Goal: Information Seeking & Learning: Learn about a topic

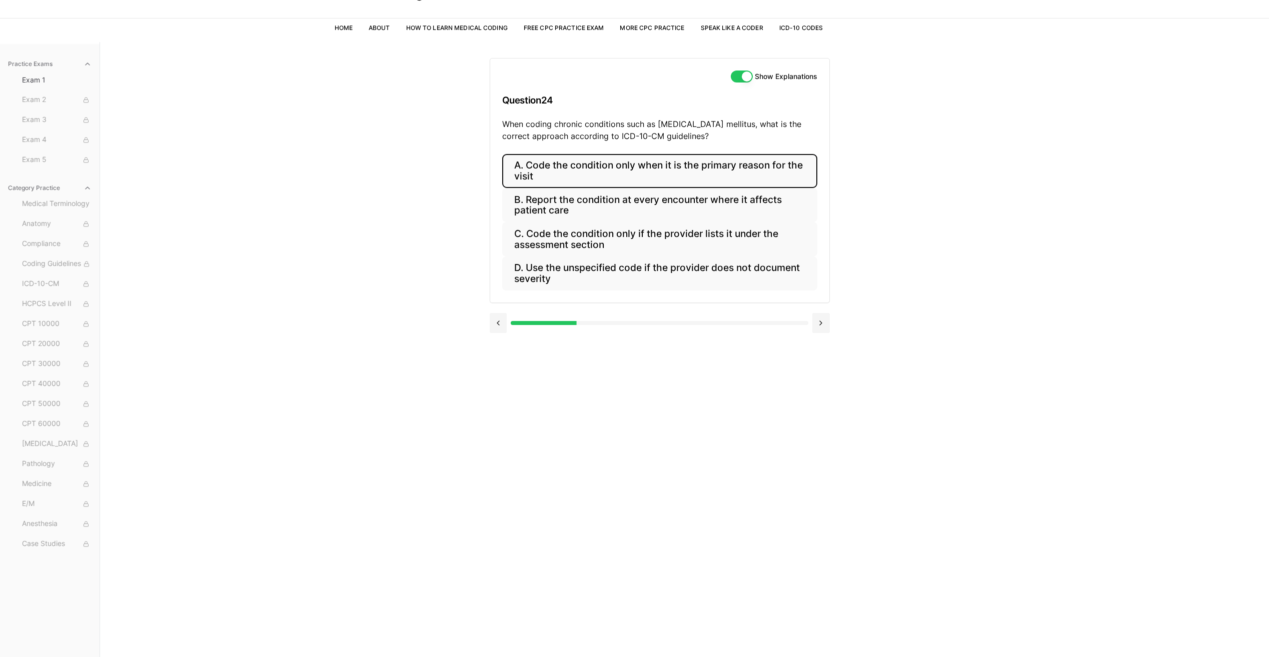
click at [590, 179] on button "A. Code the condition only when it is the primary reason for the visit" at bounding box center [659, 171] width 315 height 34
click at [497, 405] on button at bounding box center [499, 411] width 18 height 20
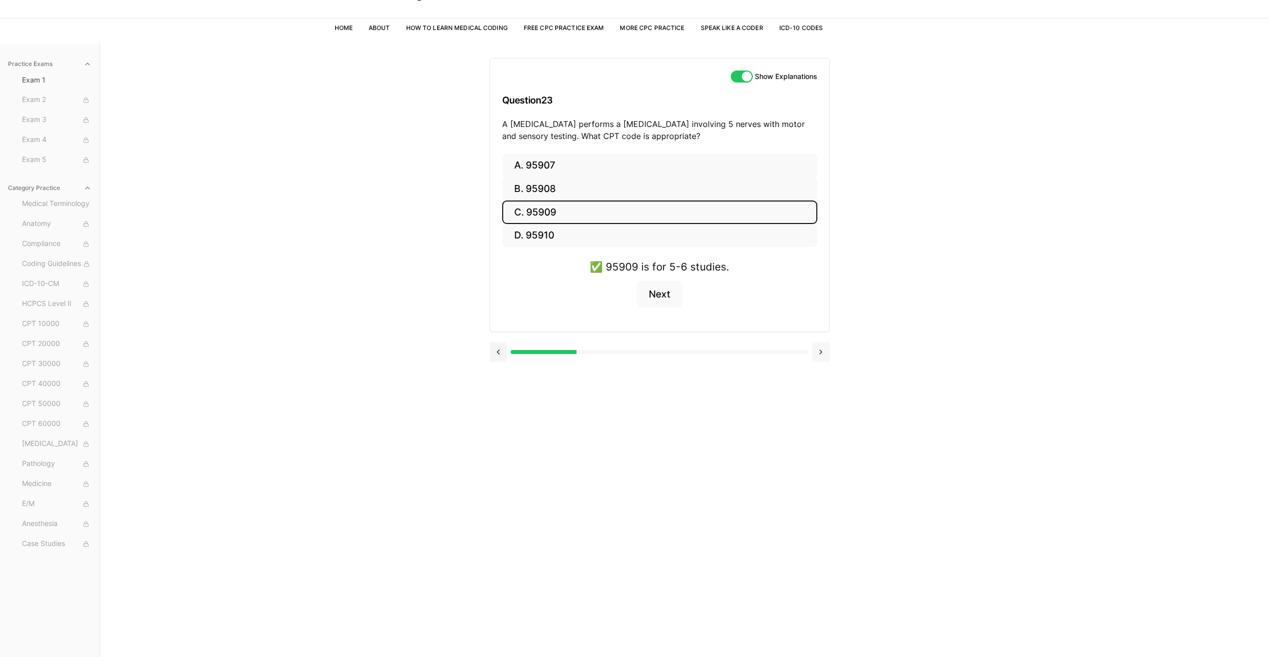
click at [828, 360] on button at bounding box center [821, 352] width 18 height 20
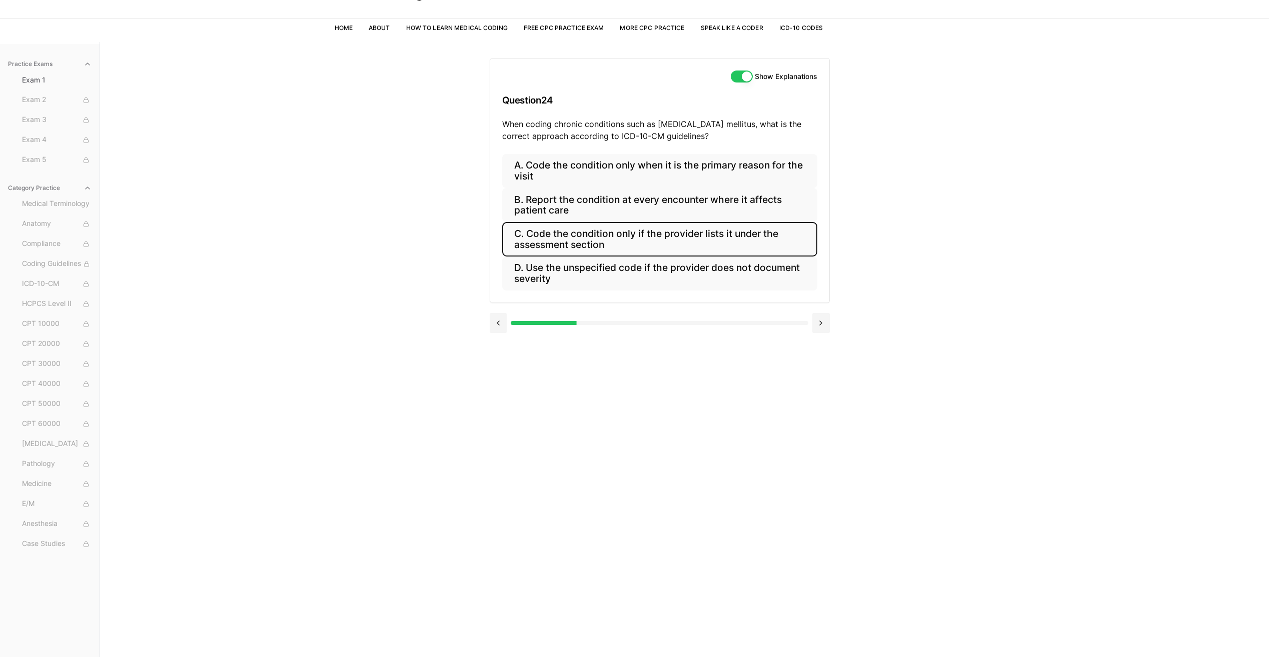
click at [569, 245] on button "C. Code the condition only if the provider lists it under the assessment section" at bounding box center [659, 239] width 315 height 34
click at [495, 417] on button at bounding box center [499, 411] width 18 height 20
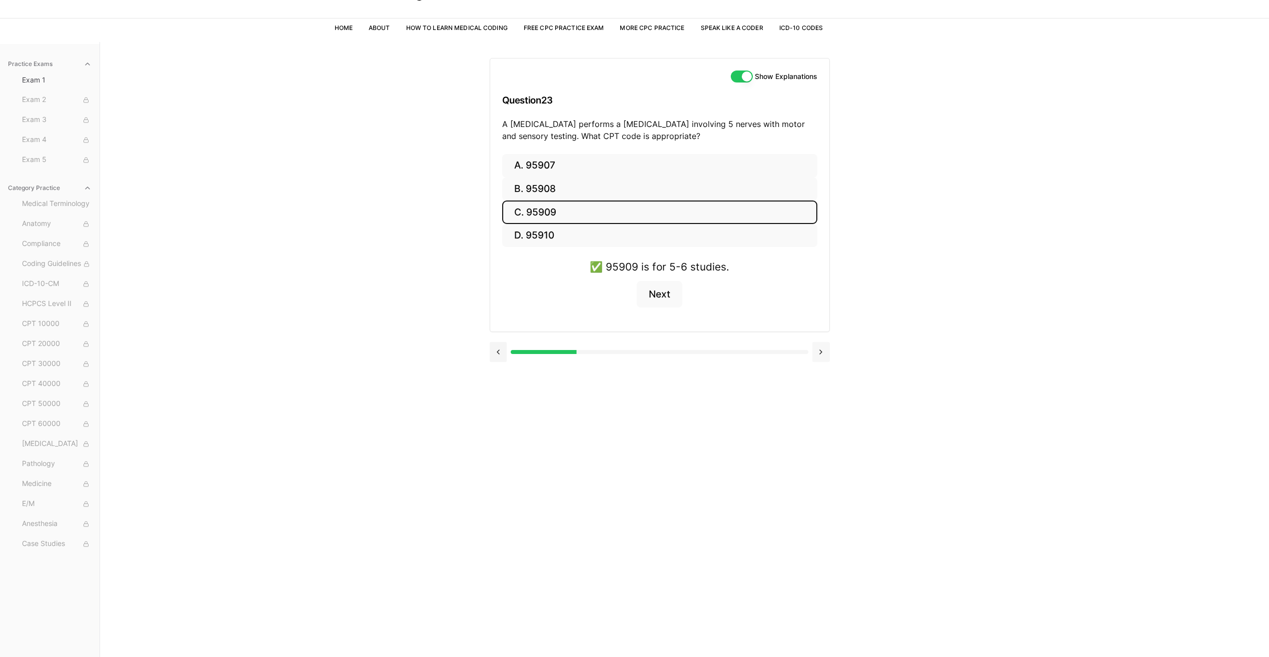
click at [822, 359] on button at bounding box center [821, 352] width 18 height 20
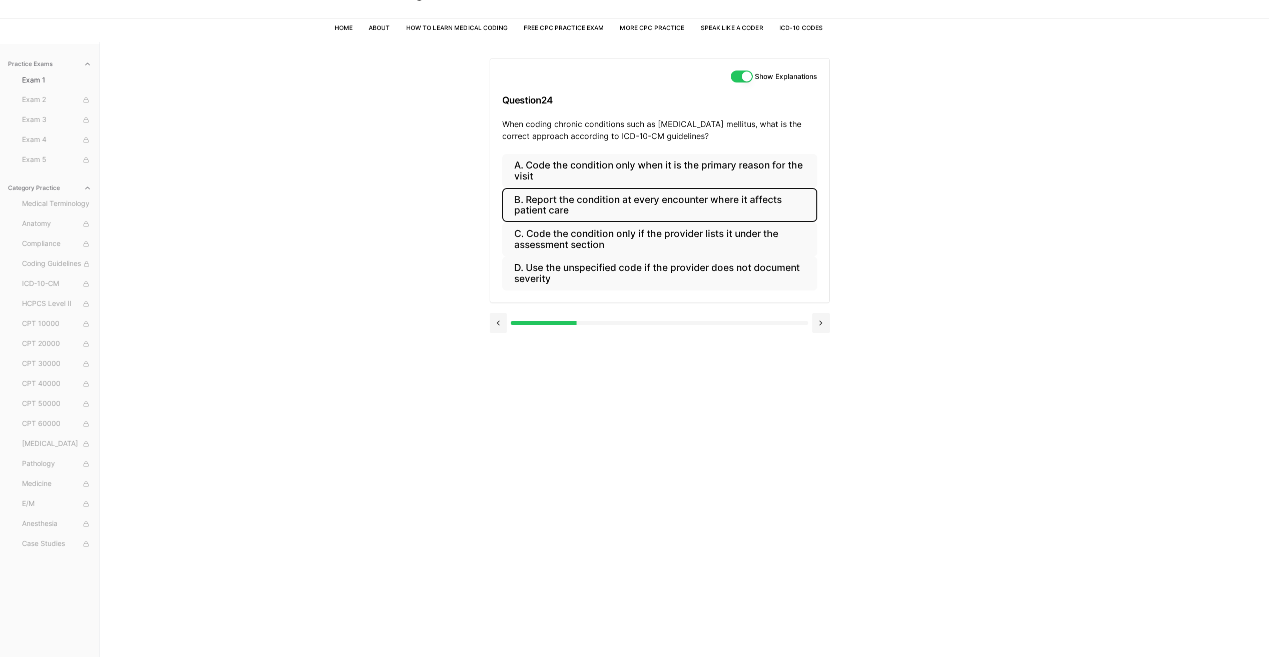
click at [639, 207] on button "B. Report the condition at every encounter where it affects patient care" at bounding box center [659, 205] width 315 height 34
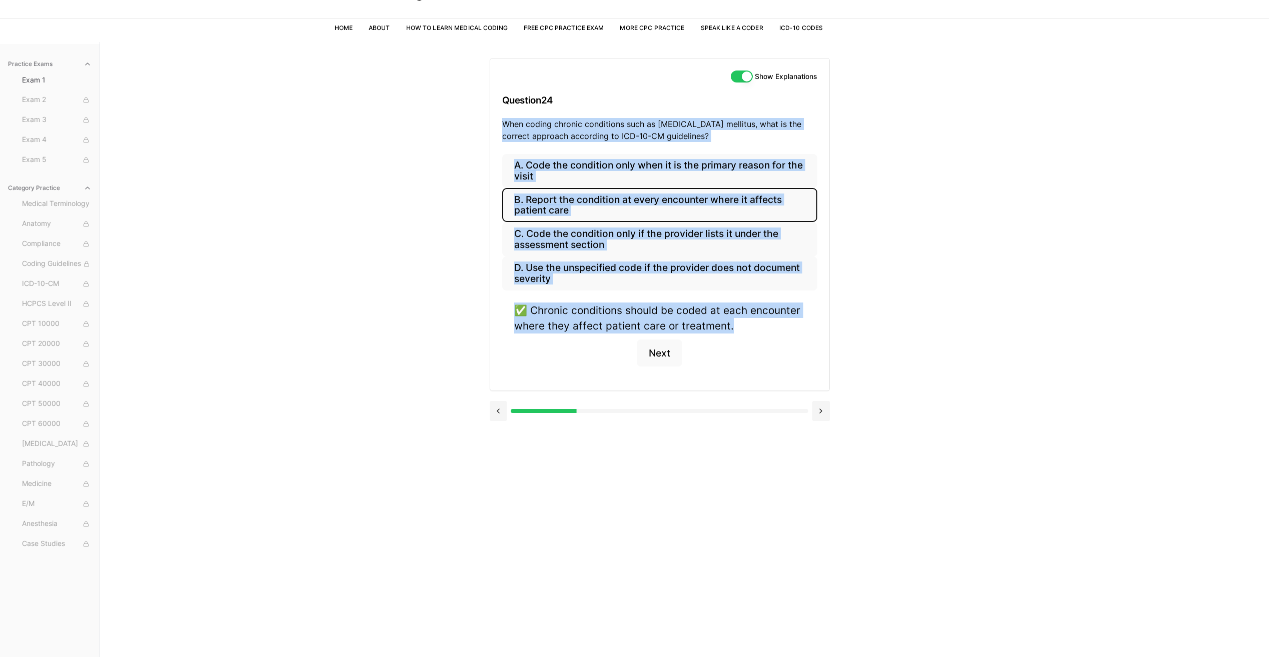
drag, startPoint x: 504, startPoint y: 122, endPoint x: 746, endPoint y: 338, distance: 324.4
click at [746, 338] on div "Show Explanations Question 24 When coding chronic conditions such as [MEDICAL_D…" at bounding box center [660, 224] width 340 height 333
click at [574, 356] on div "✅ Chronic conditions should be coded at each encounter where they affect patien…" at bounding box center [659, 341] width 315 height 76
drag, startPoint x: 510, startPoint y: 134, endPoint x: 592, endPoint y: 283, distance: 169.4
click at [592, 283] on div "Show Explanations Question 24 When coding chronic conditions such as [MEDICAL_D…" at bounding box center [660, 224] width 340 height 333
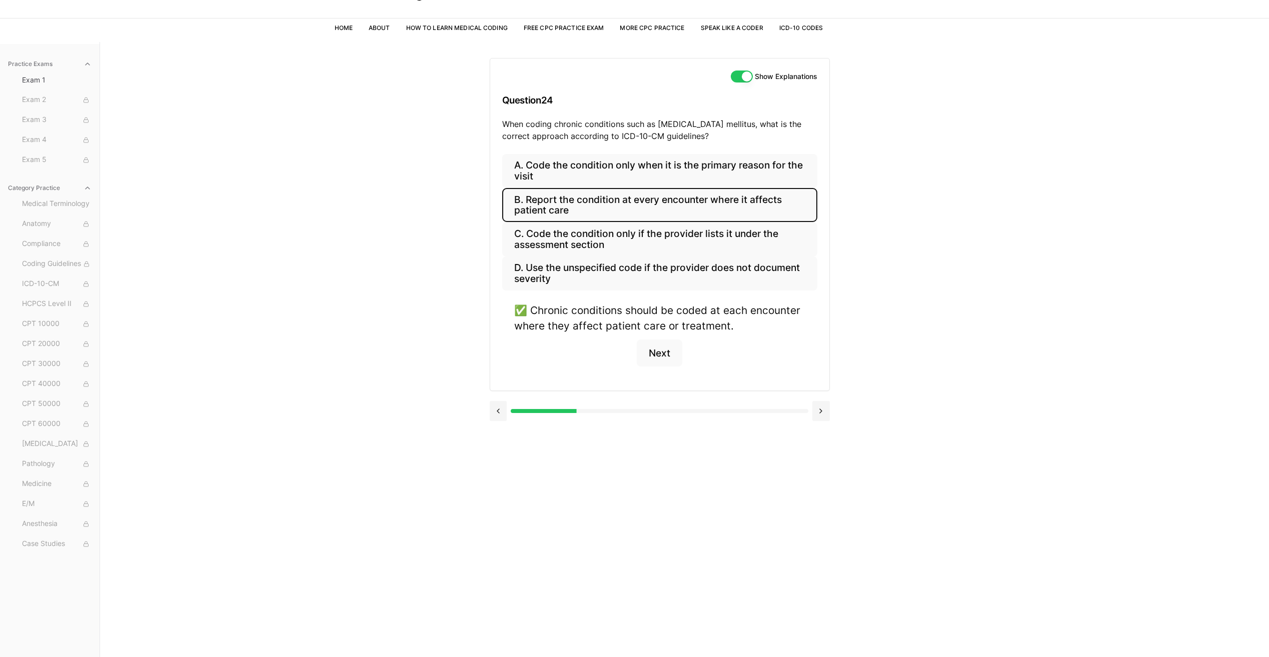
click at [344, 378] on div "Practice Exams Exam 1 Exam 2 Exam 3 Exam 4 Exam 5 Category Practice Medical Ter…" at bounding box center [634, 370] width 1269 height 657
click at [670, 346] on button "Next" at bounding box center [660, 353] width 46 height 27
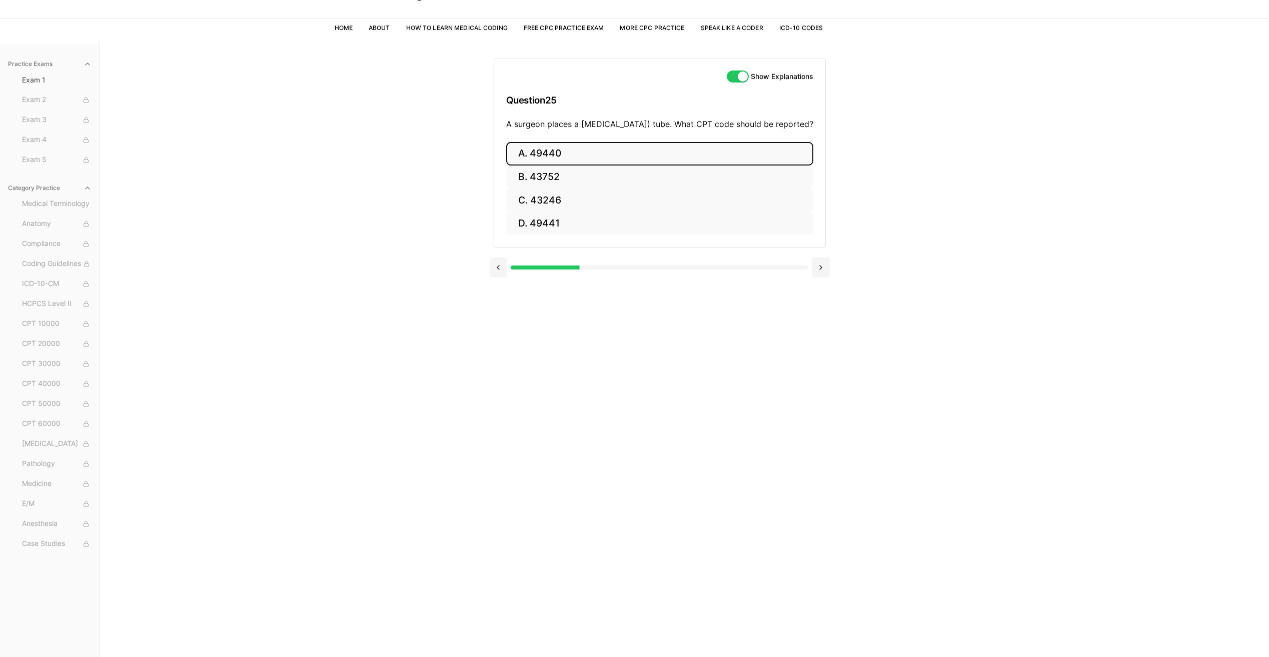
click at [554, 162] on button "A. 49440" at bounding box center [659, 154] width 307 height 24
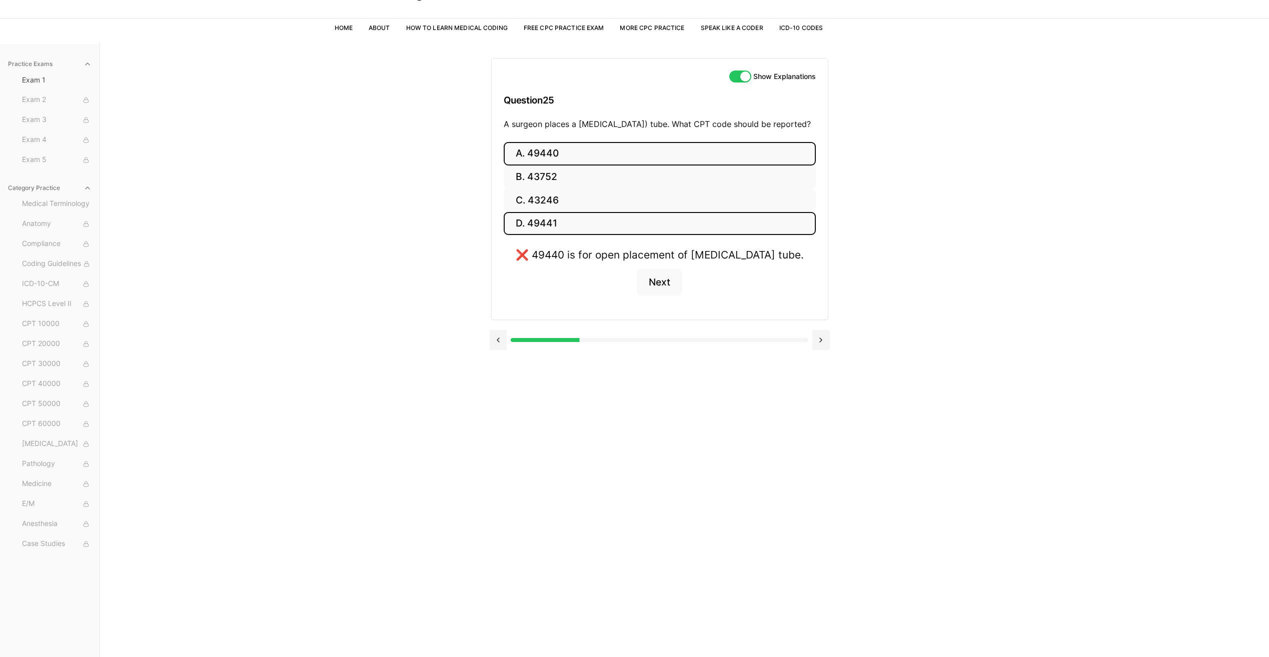
click at [550, 236] on button "D. 49441" at bounding box center [660, 224] width 312 height 24
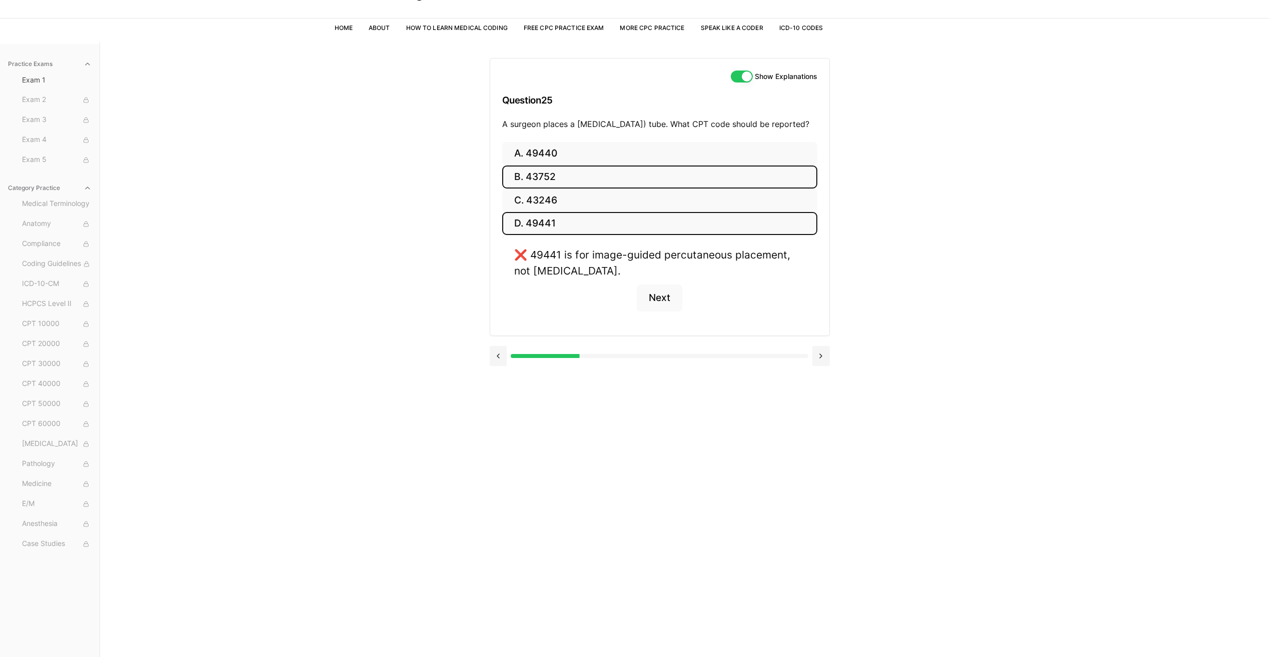
click at [548, 187] on button "B. 43752" at bounding box center [659, 178] width 315 height 24
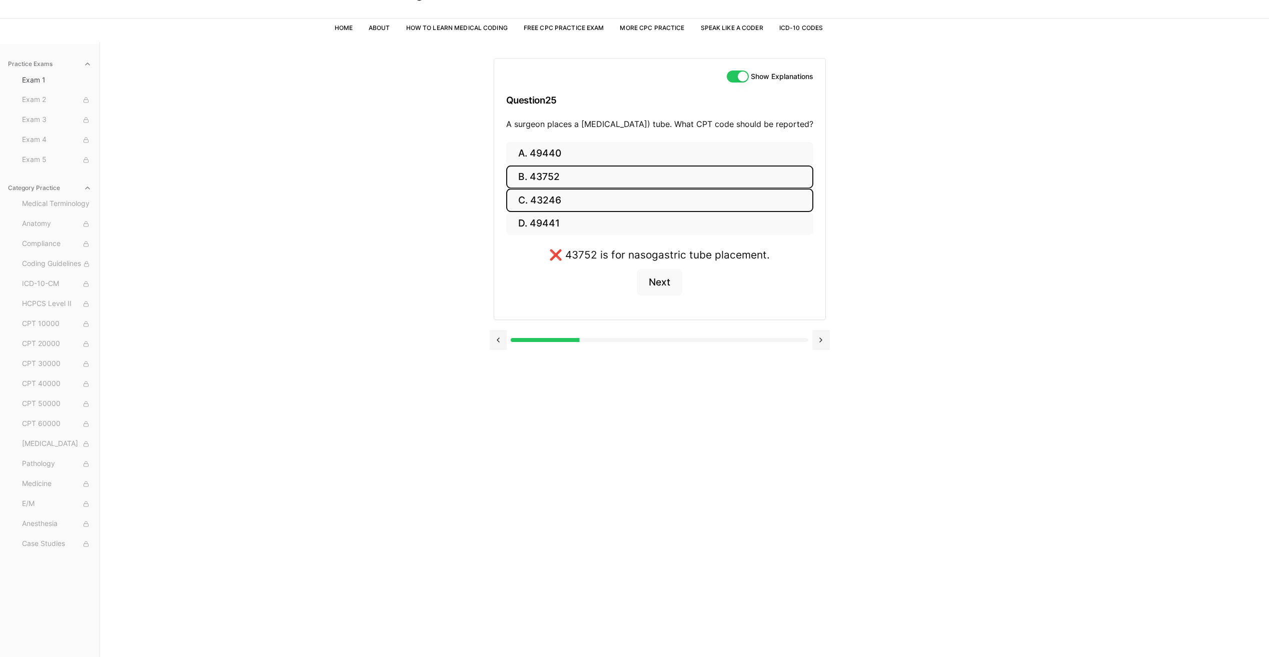
click at [550, 210] on button "C. 43246" at bounding box center [659, 201] width 307 height 24
click at [655, 288] on button "Next" at bounding box center [660, 298] width 46 height 27
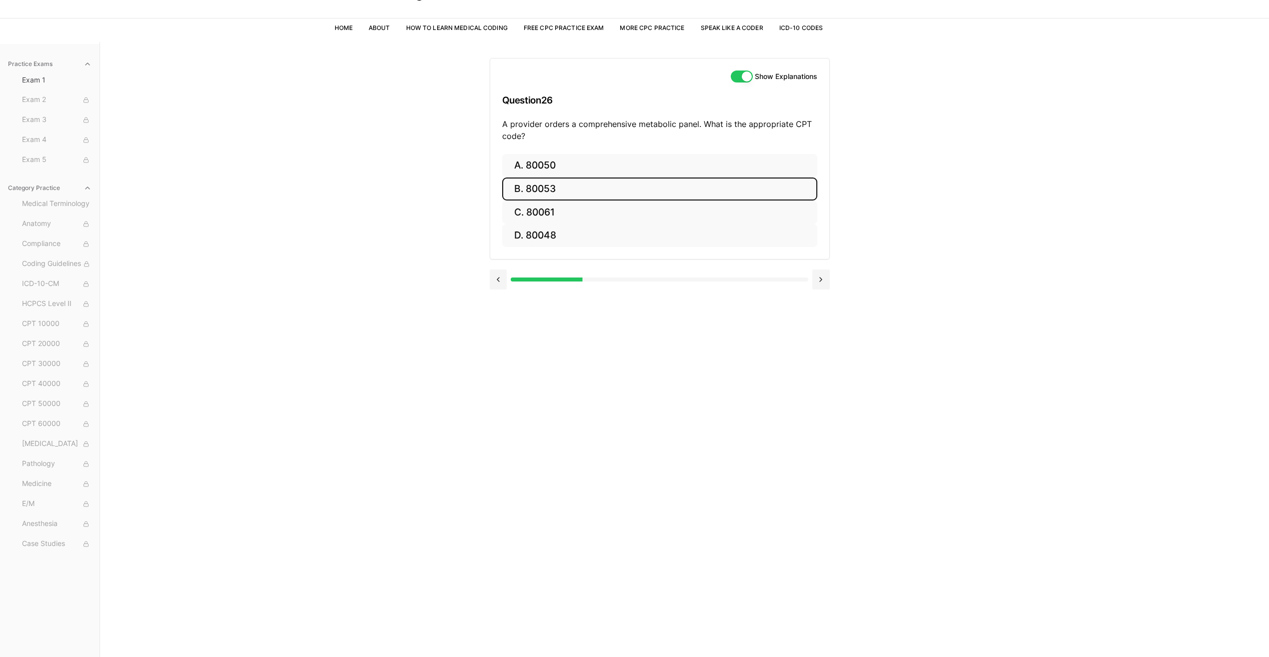
click at [599, 185] on button "B. 80053" at bounding box center [659, 190] width 315 height 24
click at [668, 296] on button "Next" at bounding box center [660, 294] width 46 height 27
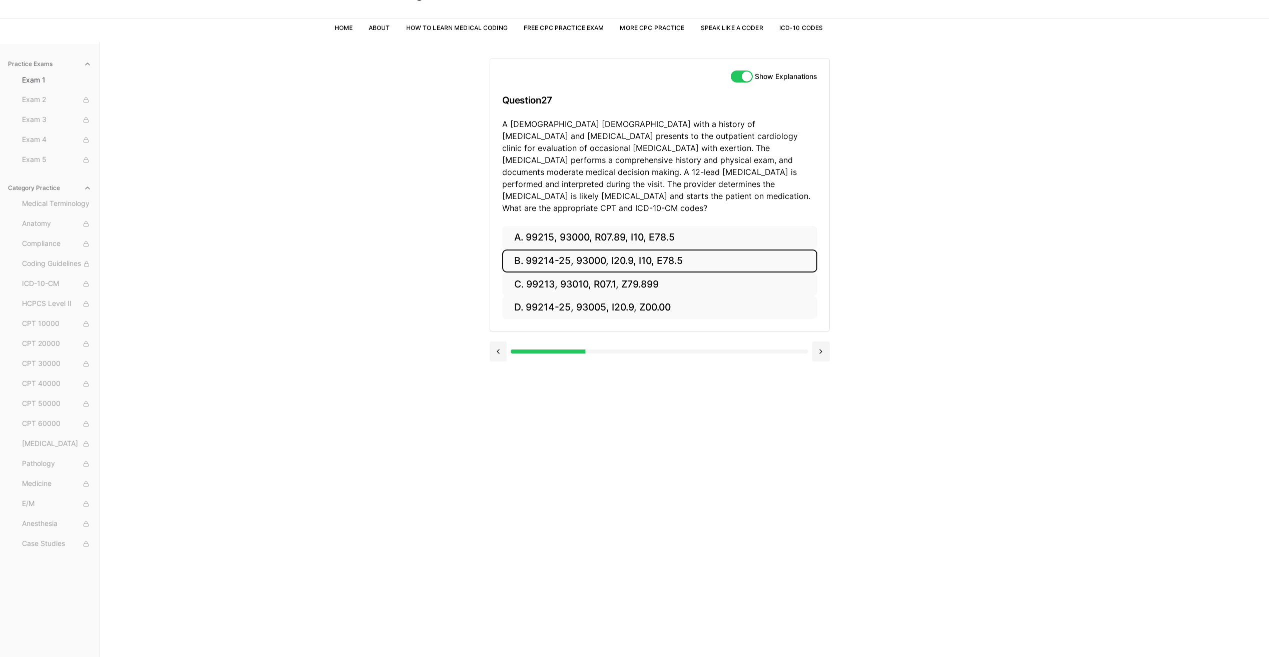
click at [642, 255] on button "B. 99214-25, 93000, I20.9, I10, E78.5" at bounding box center [659, 262] width 315 height 24
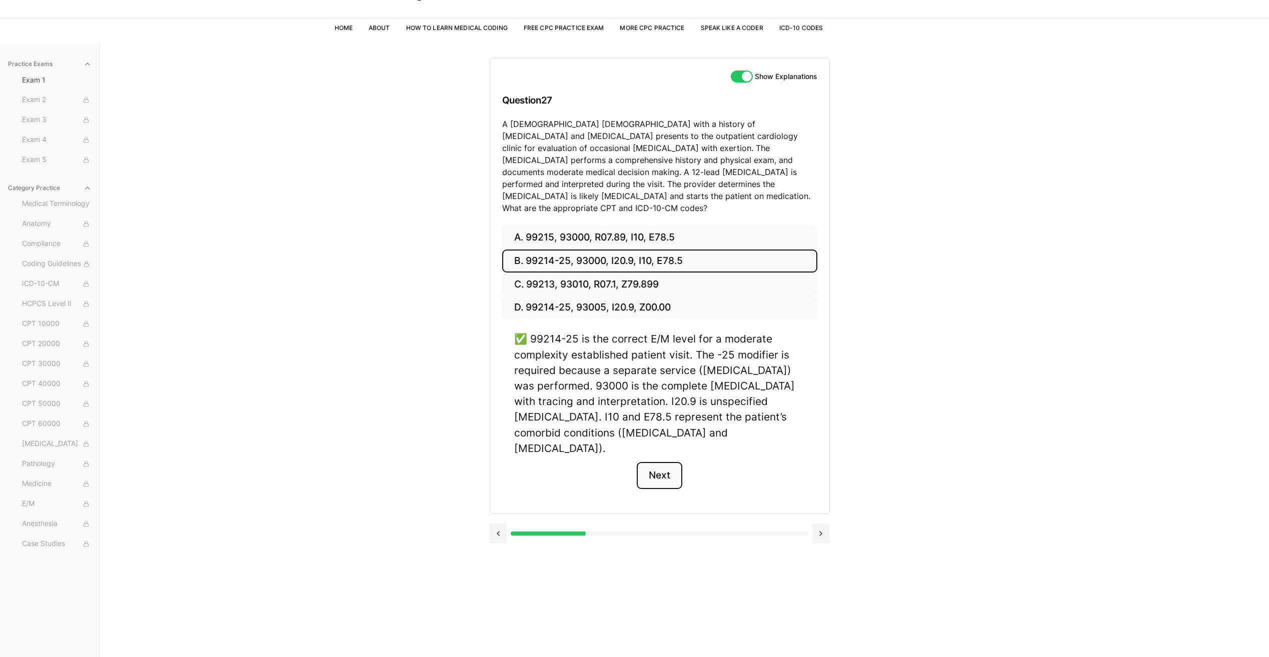
click at [667, 462] on button "Next" at bounding box center [660, 475] width 46 height 27
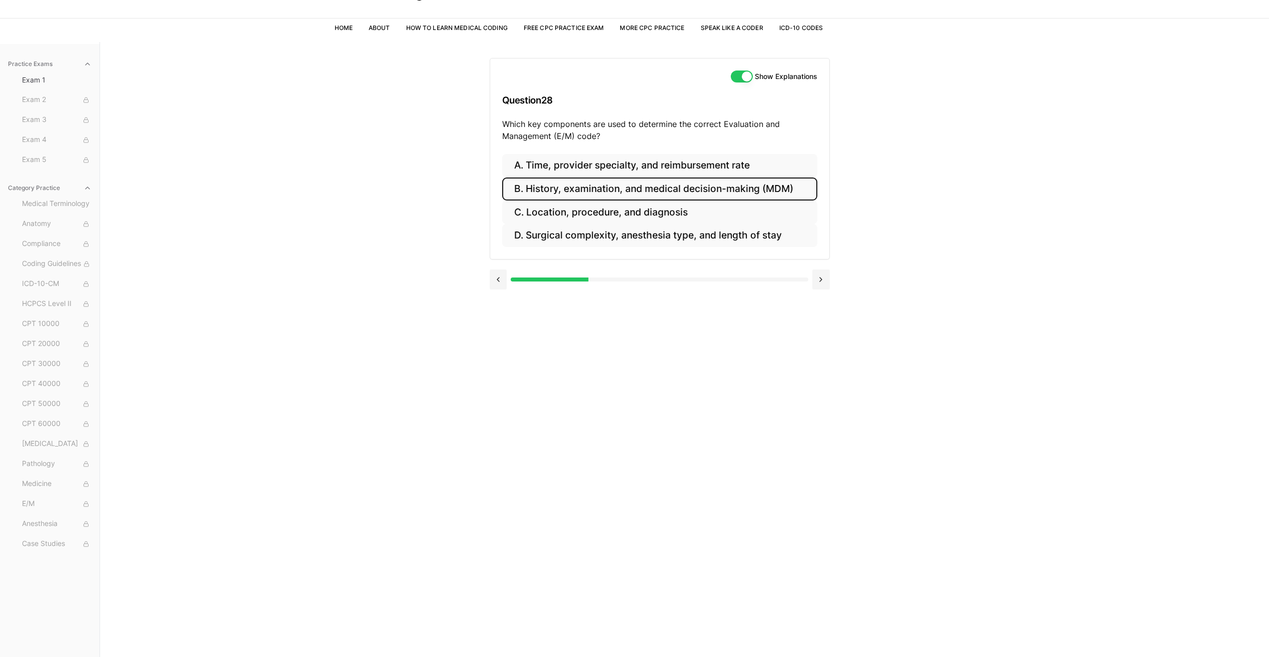
click at [609, 195] on button "B. History, examination, and medical decision-making (MDM)" at bounding box center [659, 190] width 315 height 24
click at [661, 308] on button "Next" at bounding box center [660, 310] width 46 height 27
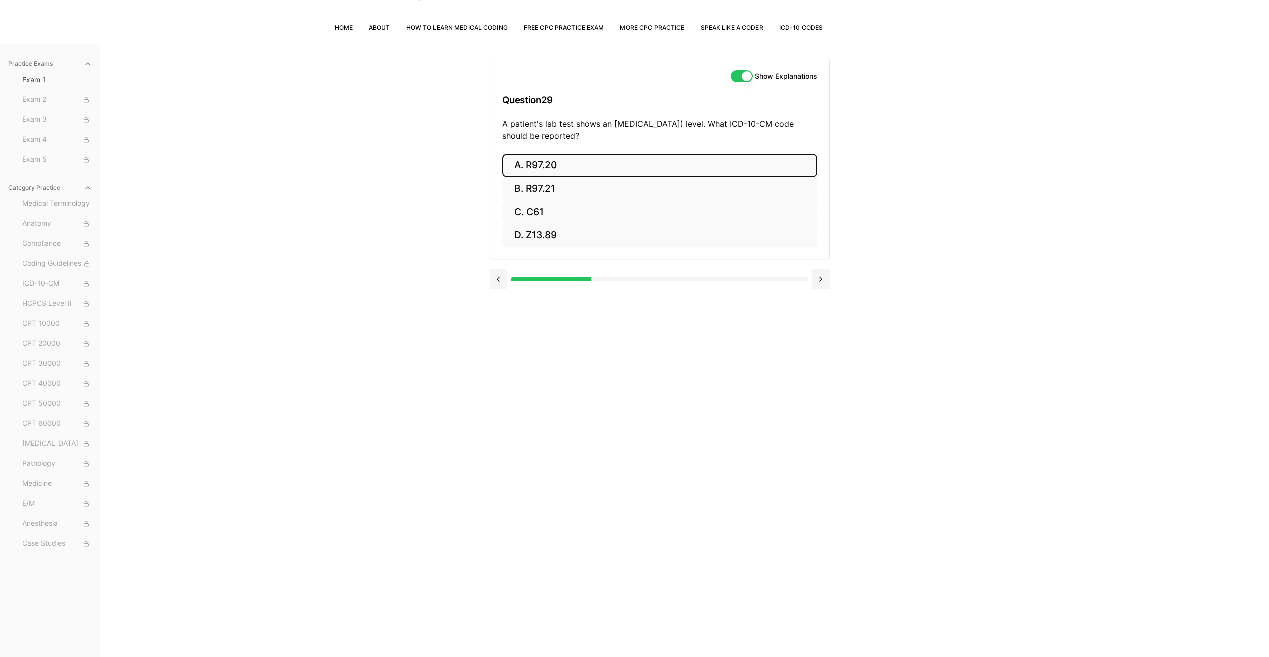
click at [602, 162] on button "A. R97.20" at bounding box center [659, 166] width 315 height 24
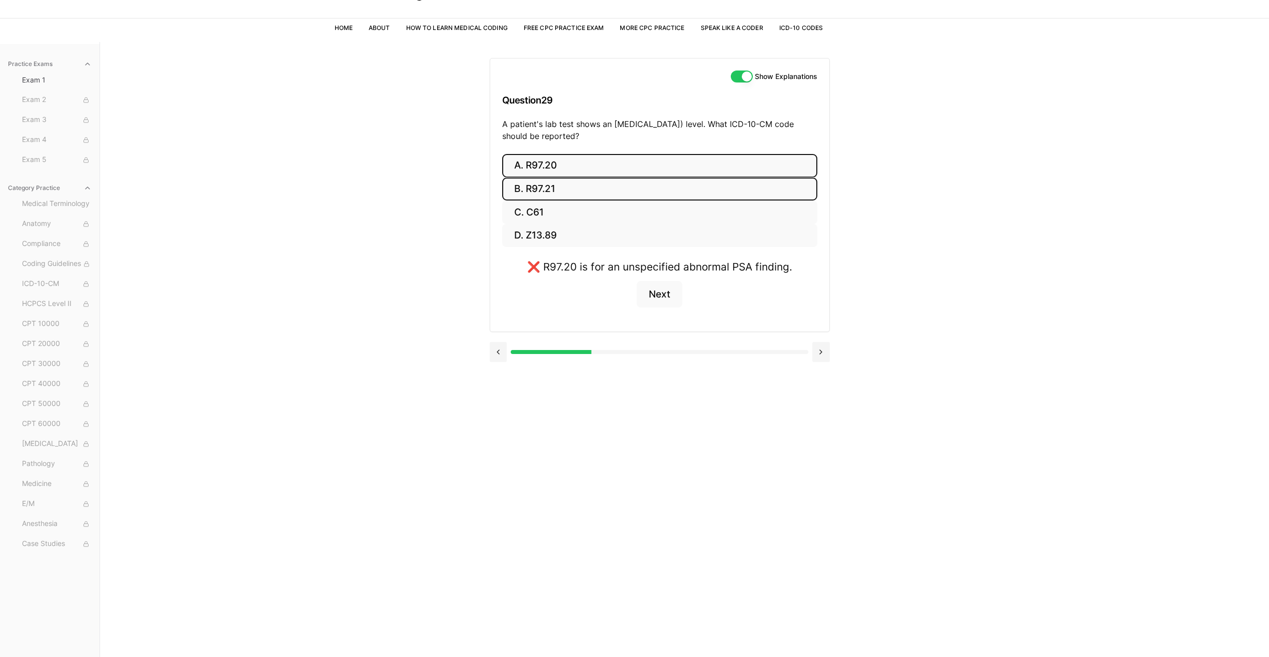
click at [587, 181] on button "B. R97.21" at bounding box center [659, 190] width 315 height 24
drag, startPoint x: 500, startPoint y: 126, endPoint x: 651, endPoint y: 140, distance: 151.1
click at [651, 140] on div "Show Explanations Question 29 A patient's lab test shows an [MEDICAL_DATA]) lev…" at bounding box center [659, 107] width 339 height 96
drag, startPoint x: 651, startPoint y: 140, endPoint x: 627, endPoint y: 134, distance: 24.6
click at [464, 225] on div "Practice Exams Exam 1 Exam 2 Exam 3 Exam 4 Exam 5 Category Practice Medical Ter…" at bounding box center [634, 370] width 1269 height 657
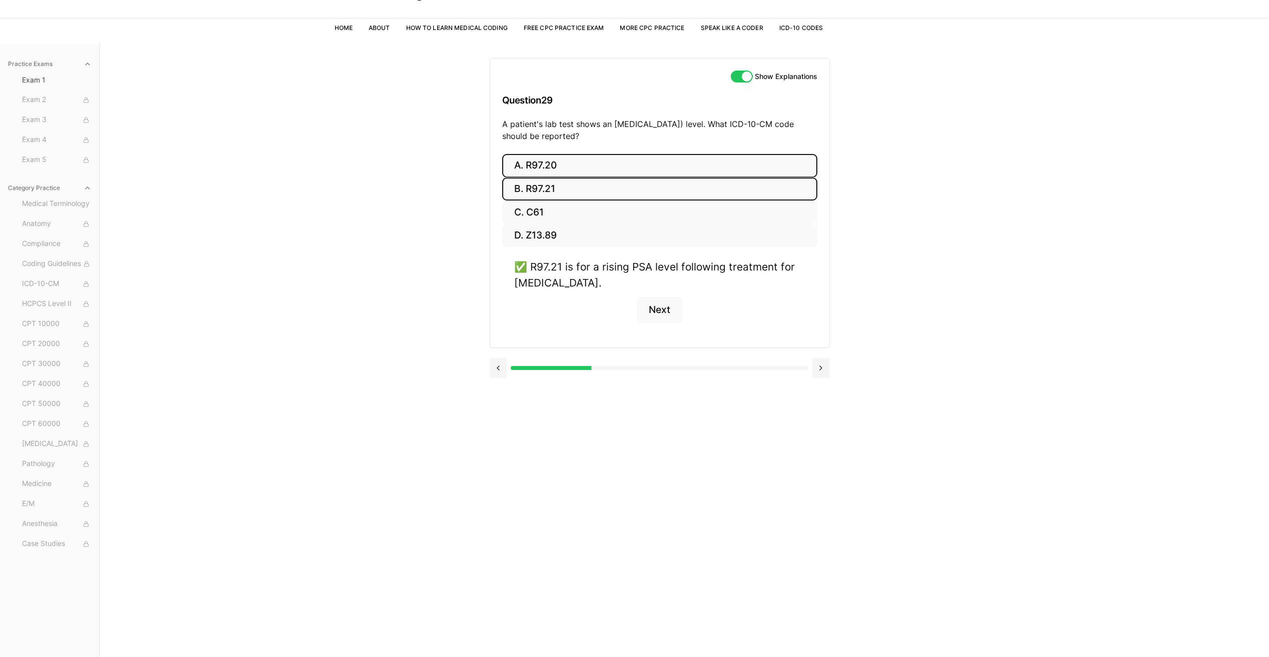
click at [571, 170] on button "A. R97.20" at bounding box center [659, 166] width 315 height 24
click at [541, 184] on button "B. R97.21" at bounding box center [659, 190] width 315 height 24
click at [668, 320] on button "Next" at bounding box center [660, 310] width 46 height 27
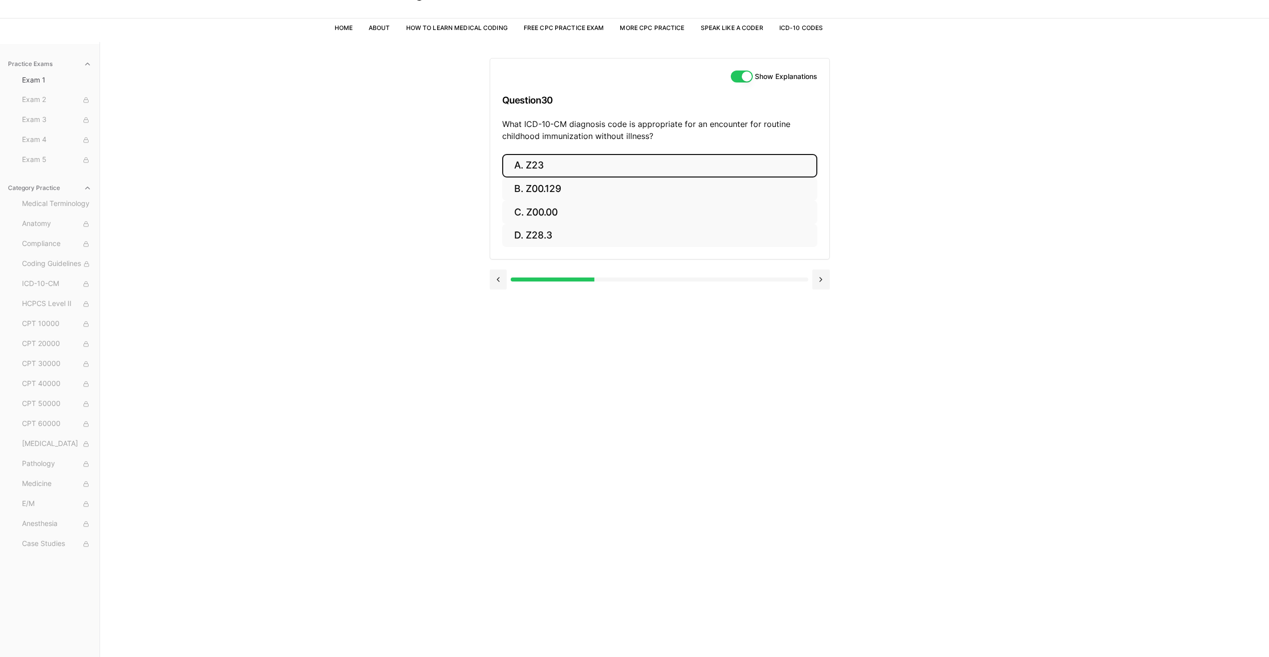
click at [555, 166] on button "A. Z23" at bounding box center [659, 166] width 315 height 24
click at [647, 289] on button "Next" at bounding box center [660, 294] width 46 height 27
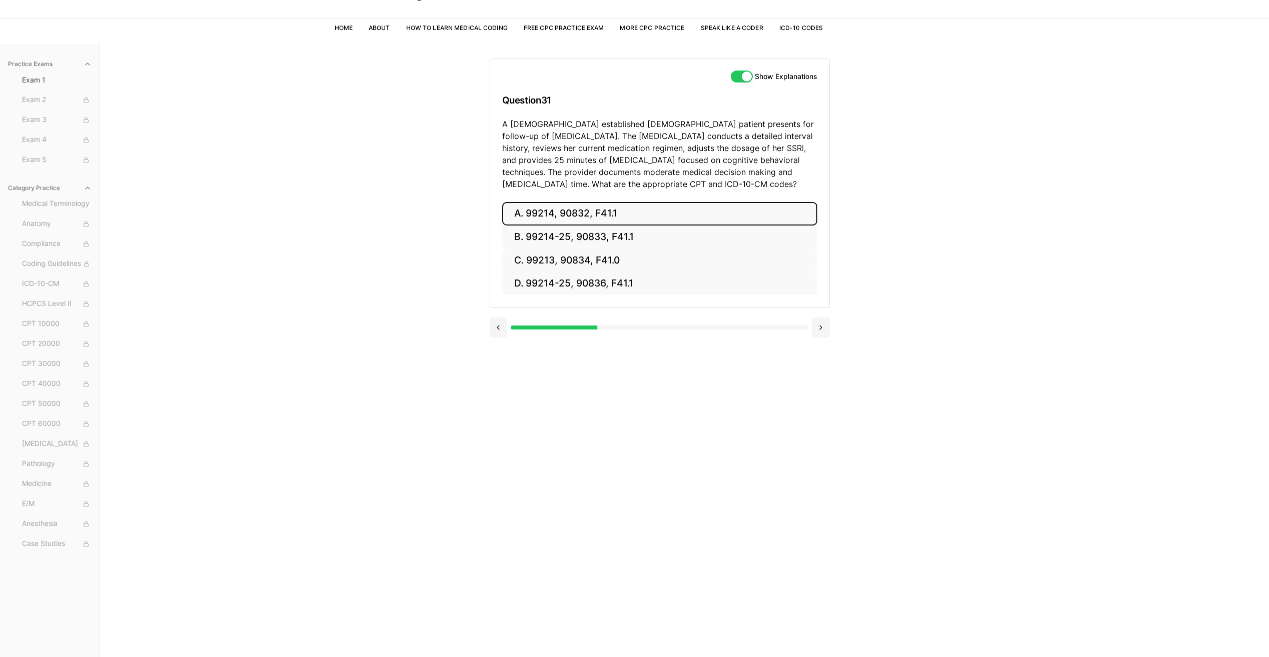
click at [587, 208] on button "A. 99214, 90832, F41.1" at bounding box center [659, 214] width 315 height 24
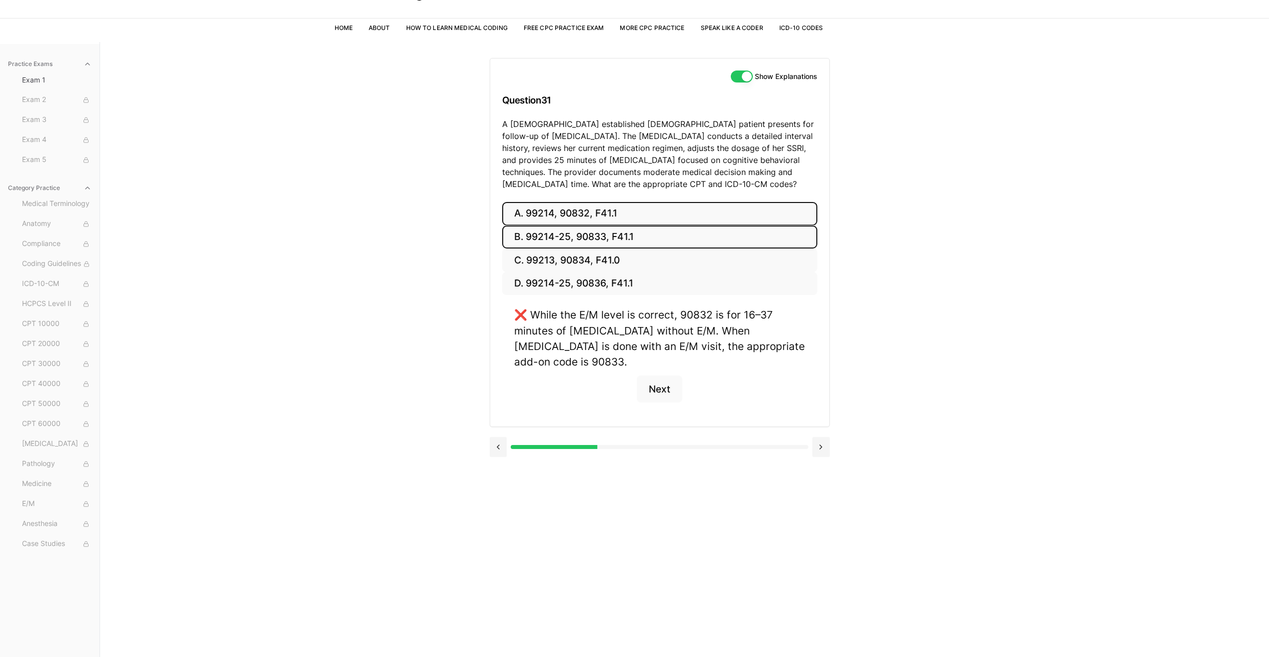
click at [574, 230] on button "B. 99214-25, 90833, F41.1" at bounding box center [659, 238] width 315 height 24
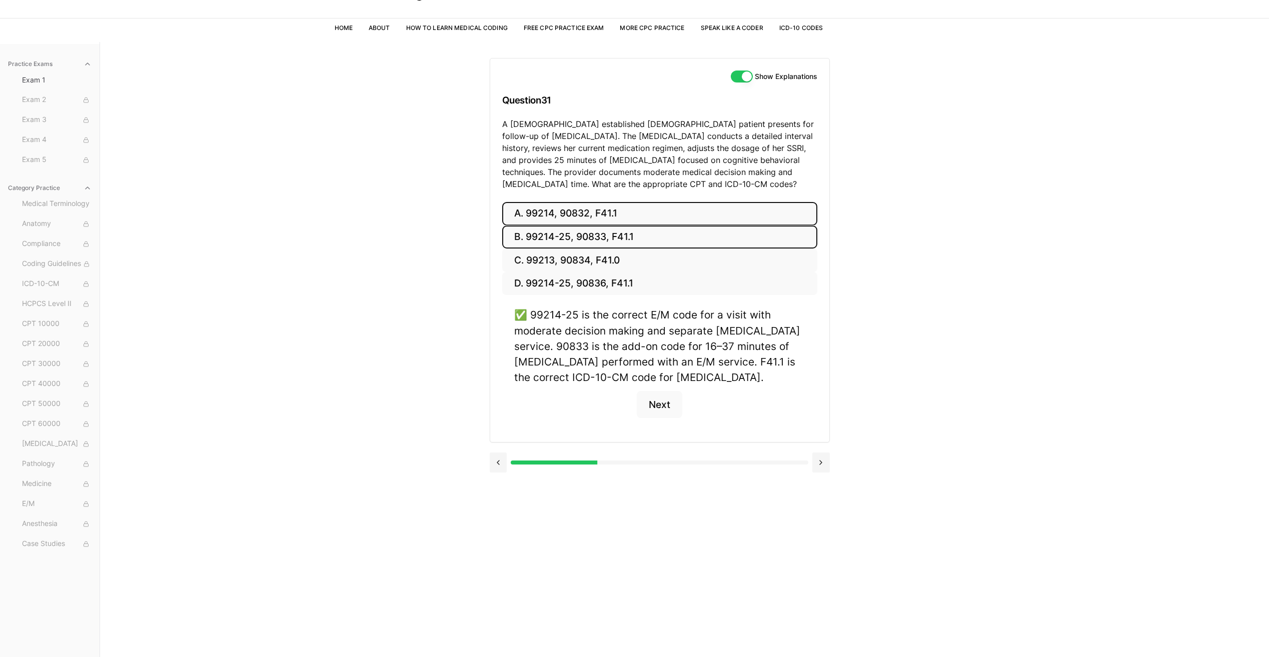
click at [567, 219] on button "A. 99214, 90832, F41.1" at bounding box center [659, 214] width 315 height 24
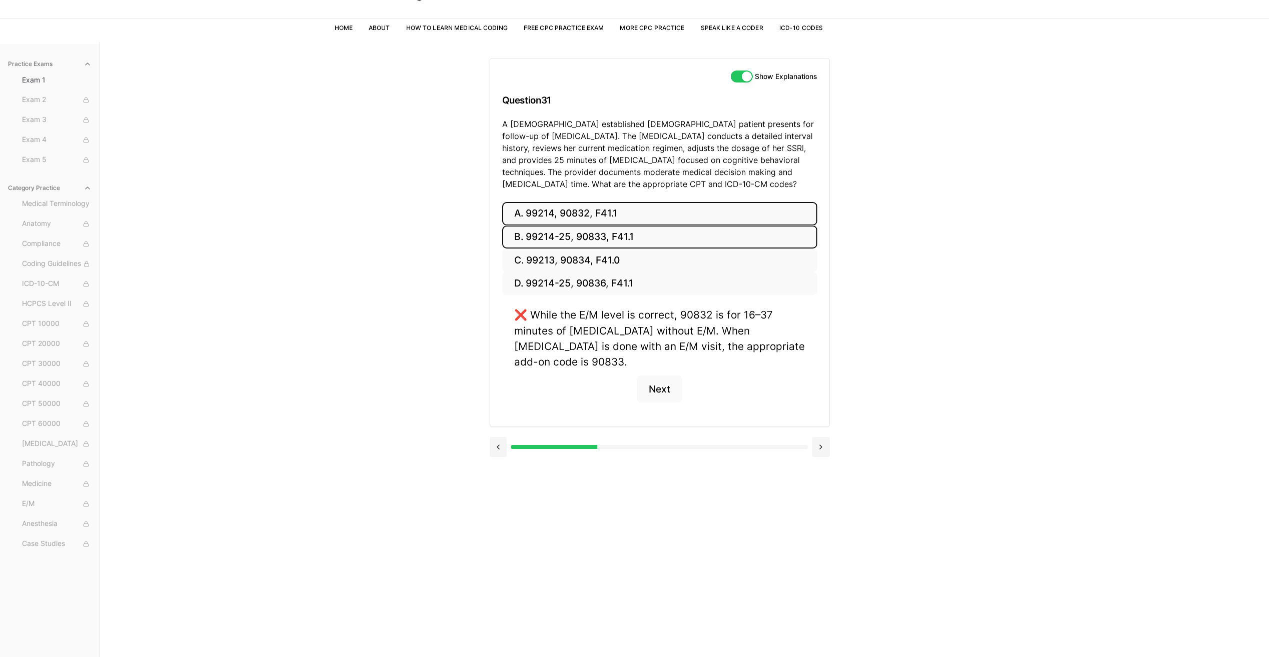
click at [564, 233] on button "B. 99214-25, 90833, F41.1" at bounding box center [659, 238] width 315 height 24
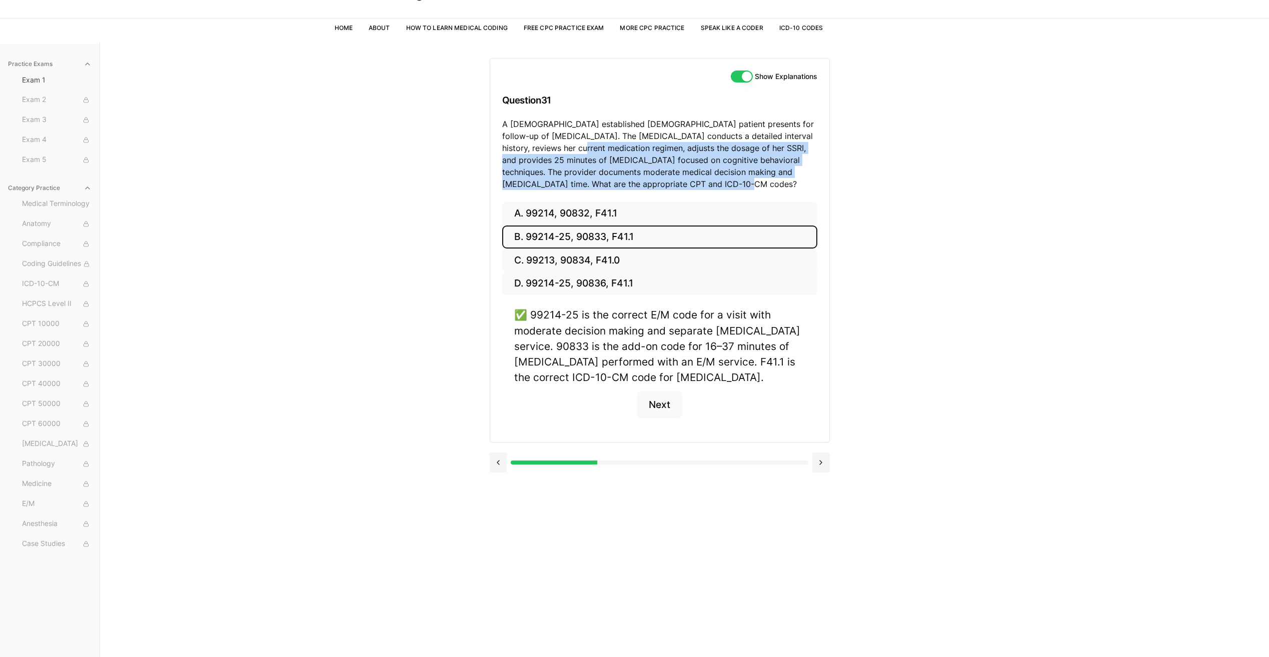
drag, startPoint x: 711, startPoint y: 185, endPoint x: 527, endPoint y: 158, distance: 186.1
click at [529, 155] on p "A [DEMOGRAPHIC_DATA] established [DEMOGRAPHIC_DATA] patient presents for follow…" at bounding box center [659, 154] width 315 height 72
drag, startPoint x: 496, startPoint y: 124, endPoint x: 711, endPoint y: 191, distance: 225.2
click at [711, 191] on div "Show Explanations Question 31 A [DEMOGRAPHIC_DATA] established [DEMOGRAPHIC_DAT…" at bounding box center [659, 131] width 339 height 144
drag, startPoint x: 711, startPoint y: 191, endPoint x: 664, endPoint y: 160, distance: 56.3
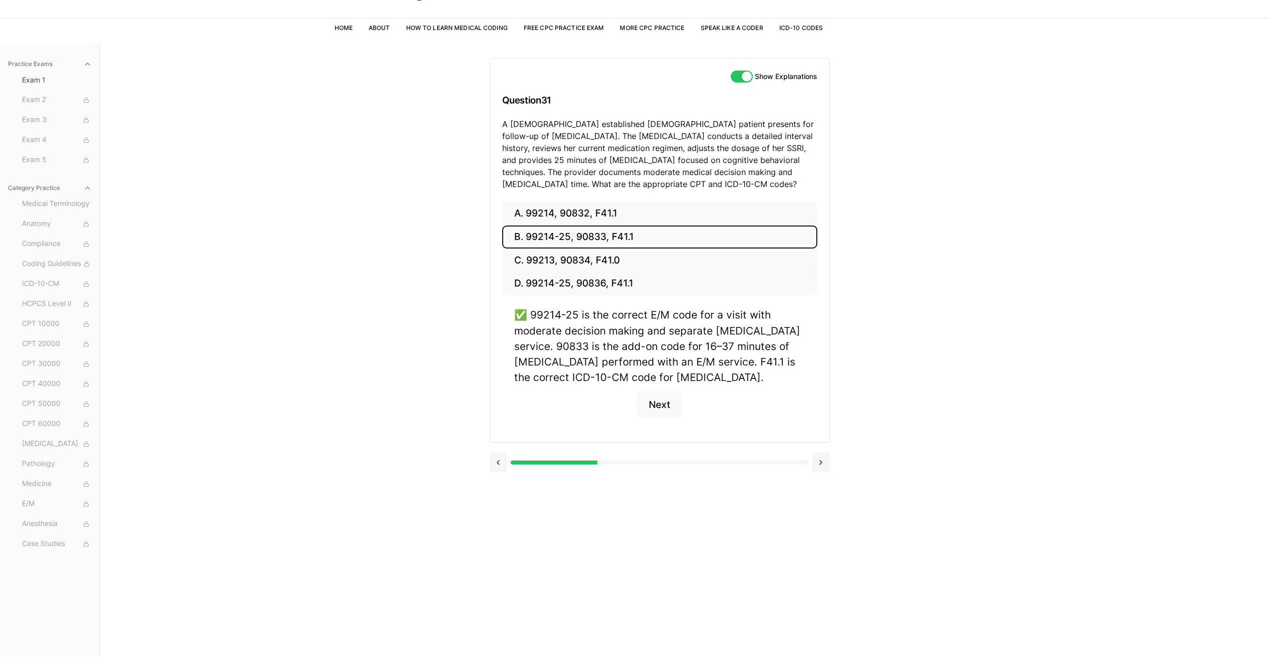
drag, startPoint x: 318, startPoint y: 77, endPoint x: 312, endPoint y: 61, distance: 16.9
click at [318, 76] on div "Practice Exams Exam 1 Exam 2 Exam 3 Exam 4 Exam 5 Category Practice Medical Ter…" at bounding box center [634, 370] width 1269 height 657
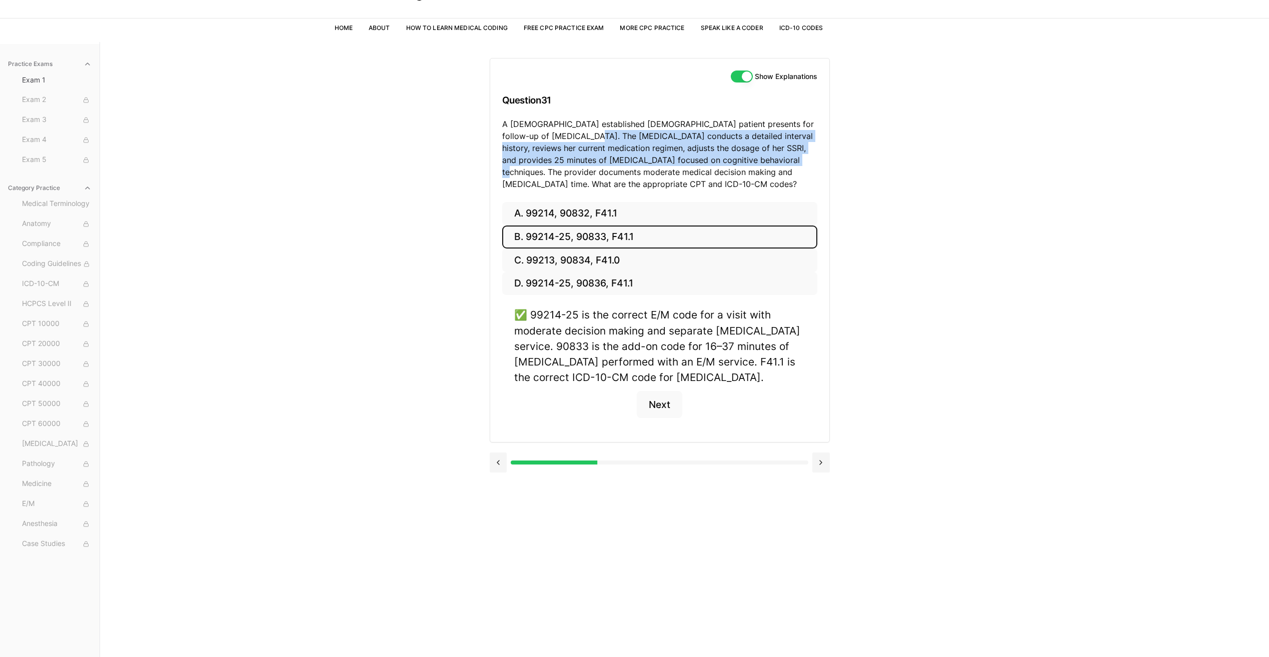
drag, startPoint x: 568, startPoint y: 138, endPoint x: 767, endPoint y: 162, distance: 199.9
click at [767, 162] on p "A [DEMOGRAPHIC_DATA] established [DEMOGRAPHIC_DATA] patient presents for follow…" at bounding box center [659, 154] width 315 height 72
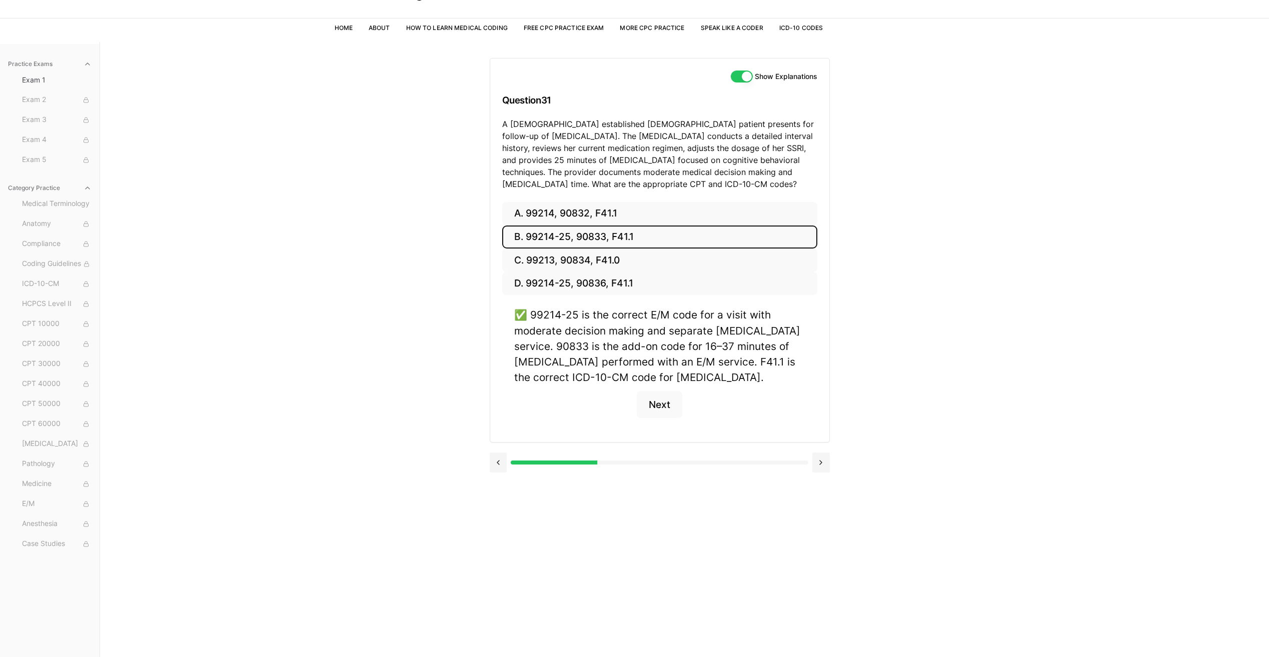
click at [619, 195] on div "Show Explanations Question 31 A [DEMOGRAPHIC_DATA] established [DEMOGRAPHIC_DAT…" at bounding box center [659, 131] width 339 height 144
click at [668, 409] on button "Next" at bounding box center [660, 404] width 46 height 27
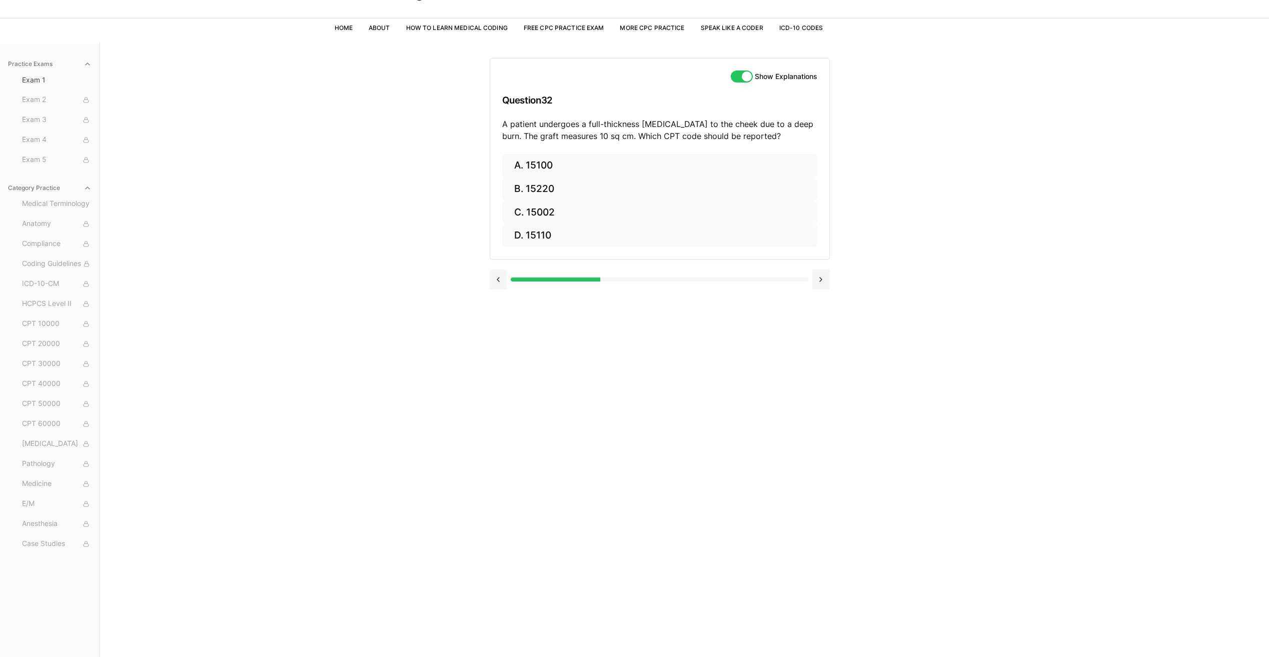
click at [685, 408] on div "Show Explanations Question 32 A patient undergoes a full-thickness [MEDICAL_DAT…" at bounding box center [685, 370] width 390 height 657
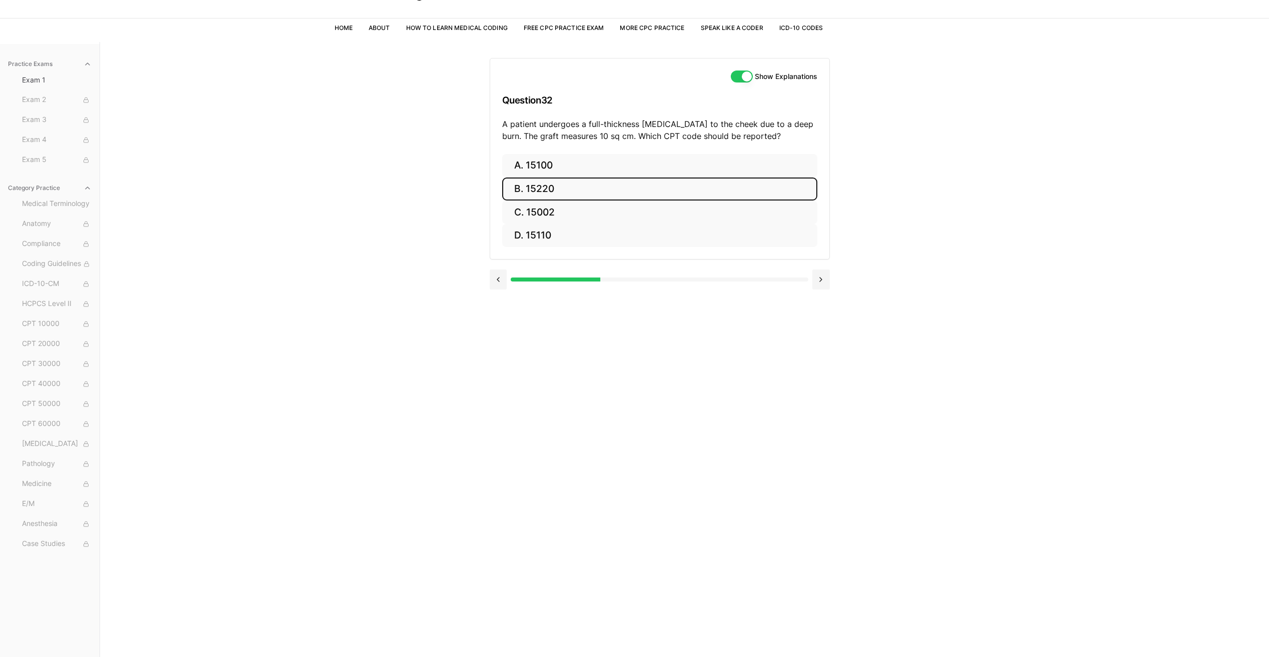
click at [533, 188] on button "B. 15220" at bounding box center [659, 190] width 315 height 24
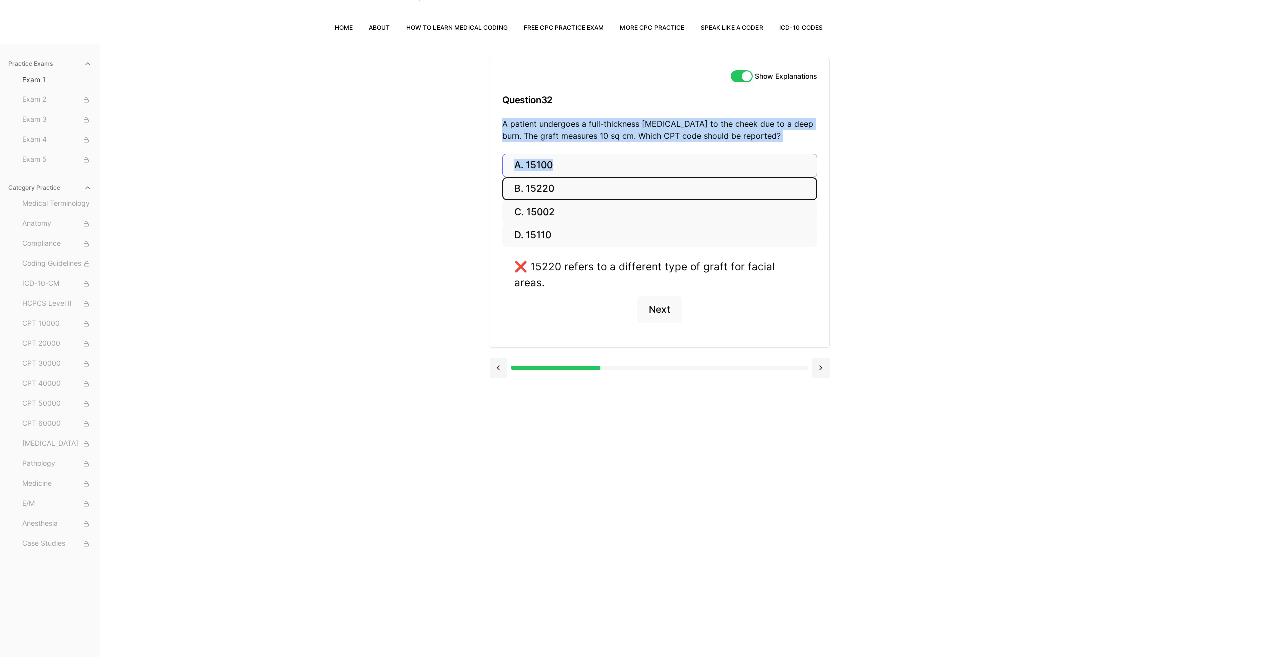
drag, startPoint x: 503, startPoint y: 126, endPoint x: 769, endPoint y: 154, distance: 268.0
click at [769, 154] on div "Show Explanations Question 32 A patient undergoes a full-thickness [MEDICAL_DAT…" at bounding box center [660, 203] width 340 height 290
click at [557, 170] on button "A. 15100" at bounding box center [659, 166] width 315 height 24
click at [592, 210] on button "C. 15002" at bounding box center [659, 213] width 315 height 24
click at [577, 169] on button "A. 15100" at bounding box center [659, 166] width 315 height 24
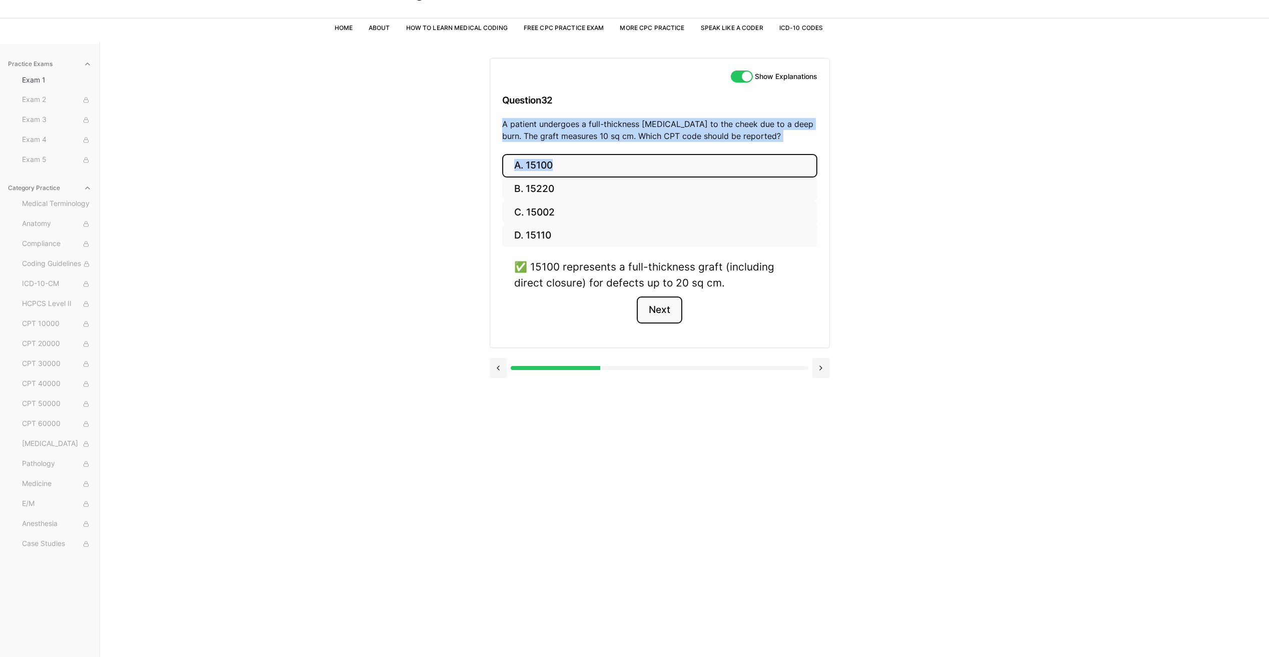
click at [664, 317] on button "Next" at bounding box center [660, 310] width 46 height 27
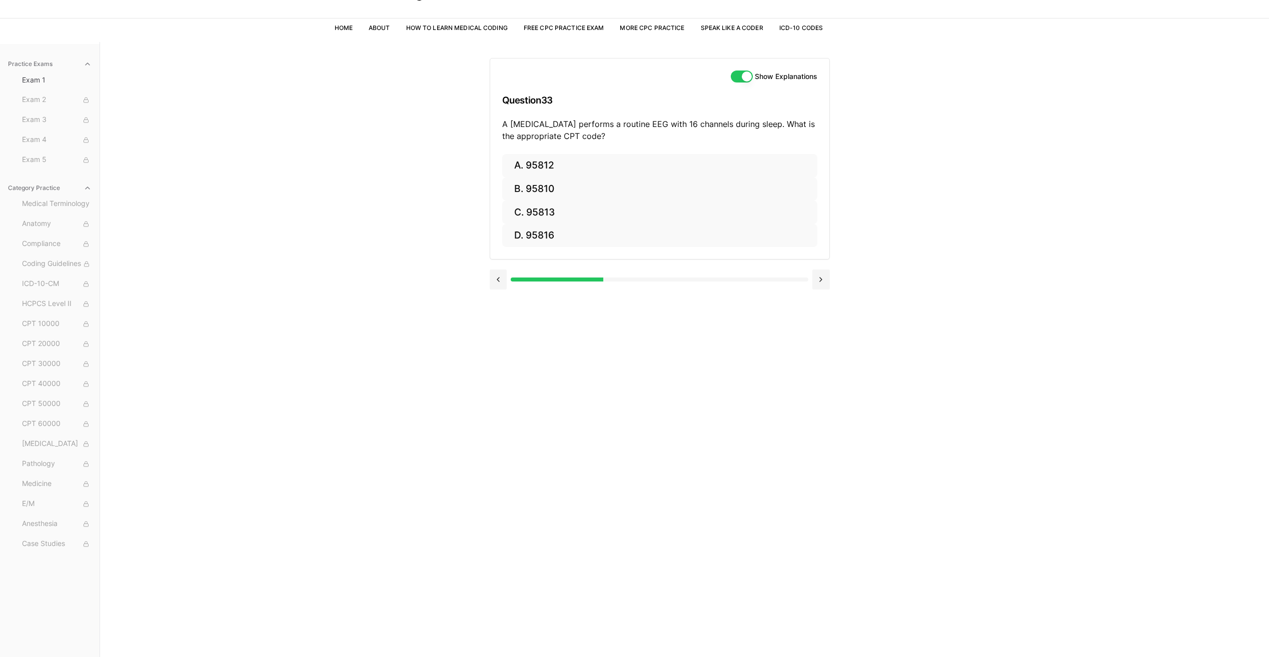
click at [608, 99] on h3 "Question 33" at bounding box center [659, 101] width 315 height 30
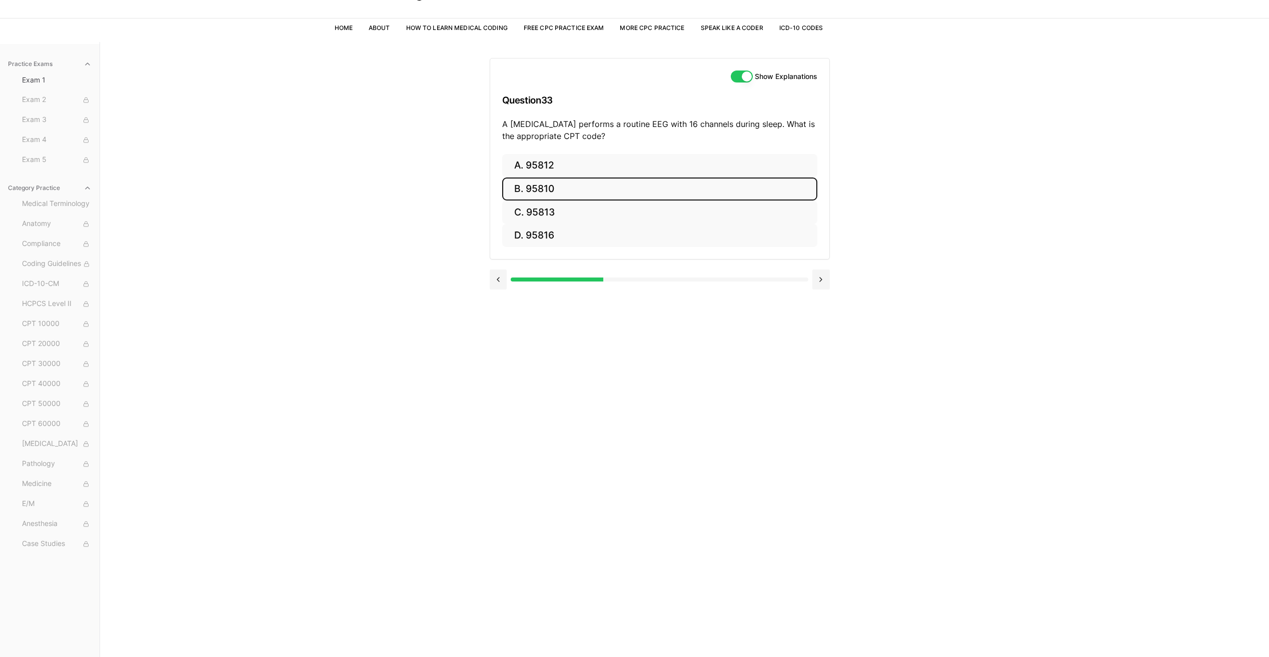
click at [554, 189] on button "B. 95810" at bounding box center [659, 190] width 315 height 24
click at [675, 295] on button "Next" at bounding box center [660, 294] width 46 height 27
click at [594, 159] on button "A. 47562" at bounding box center [659, 166] width 315 height 24
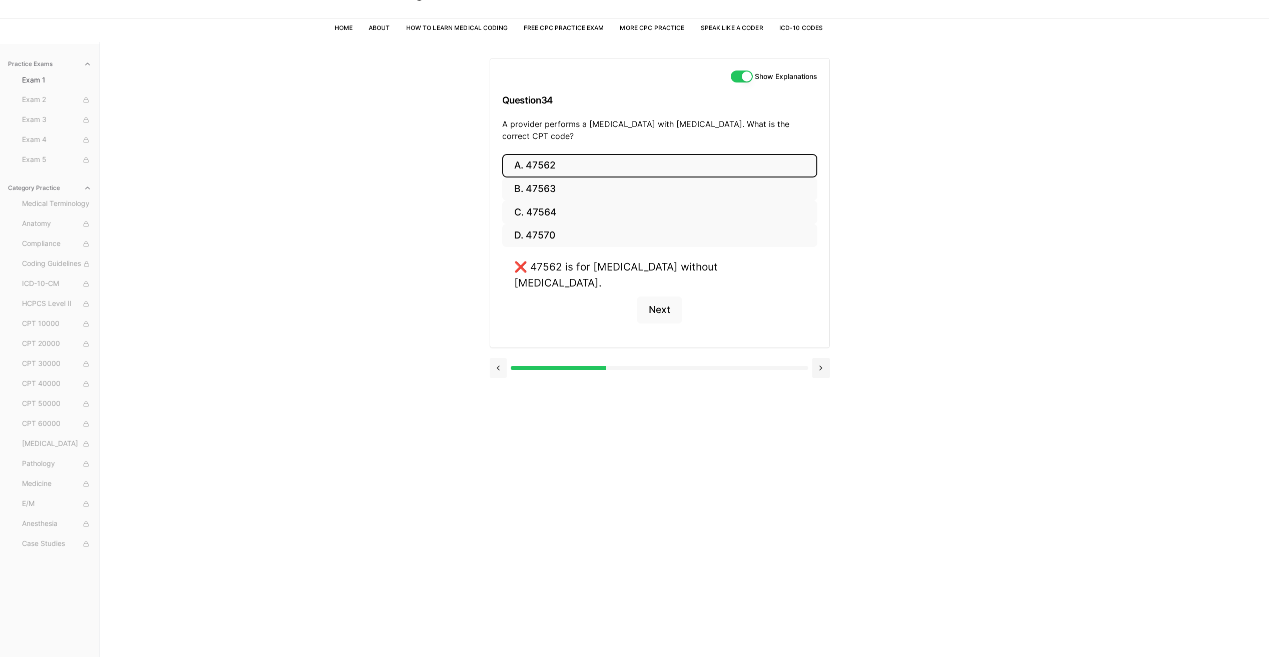
click at [504, 369] on button at bounding box center [499, 368] width 18 height 20
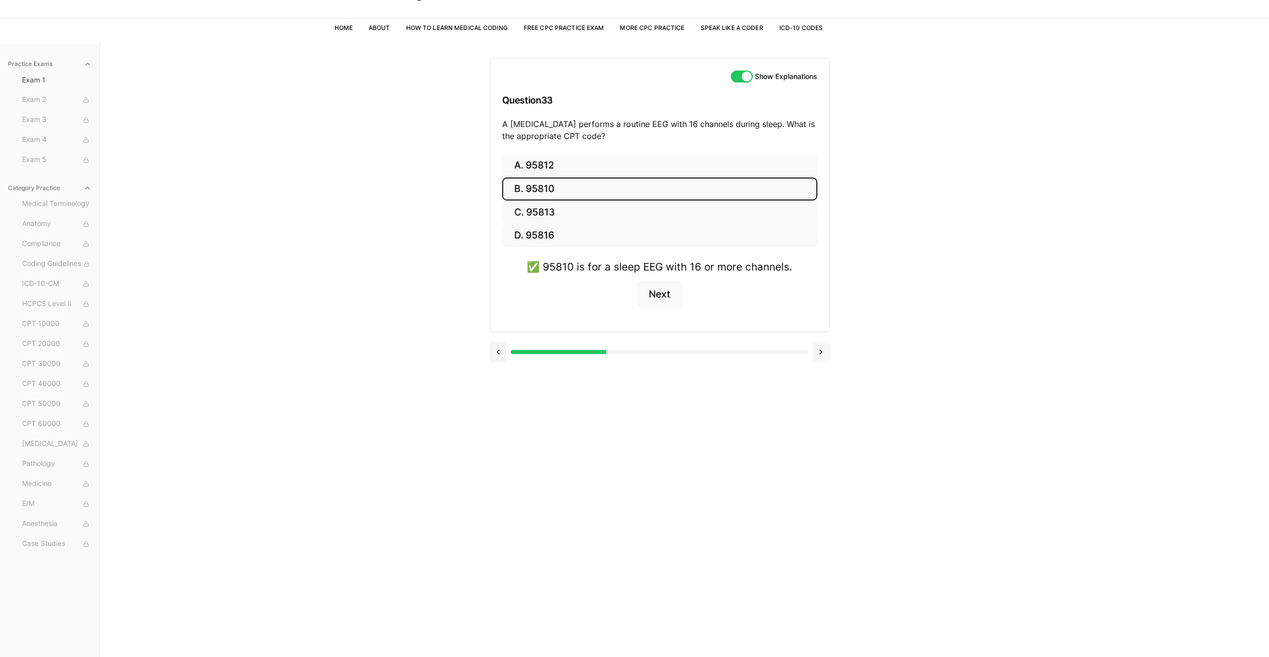
click at [822, 357] on button at bounding box center [821, 352] width 18 height 20
click at [561, 185] on button "B. 47563" at bounding box center [659, 190] width 315 height 24
click at [665, 303] on button "Next" at bounding box center [660, 310] width 46 height 27
click at [609, 183] on button "B. 58561" at bounding box center [659, 190] width 315 height 24
click at [666, 297] on button "Next" at bounding box center [660, 310] width 46 height 27
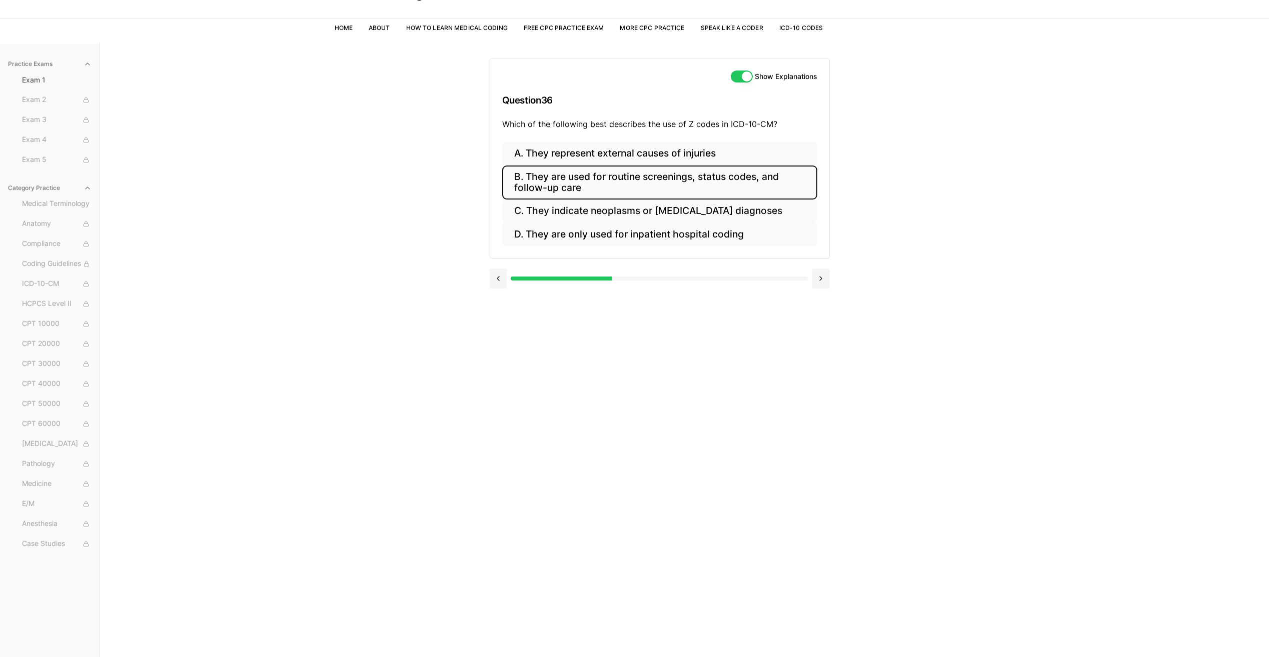
click at [608, 191] on button "B. They are used for routine screenings, status codes, and follow-up care" at bounding box center [659, 183] width 315 height 34
click at [670, 310] on button "Next" at bounding box center [660, 308] width 46 height 27
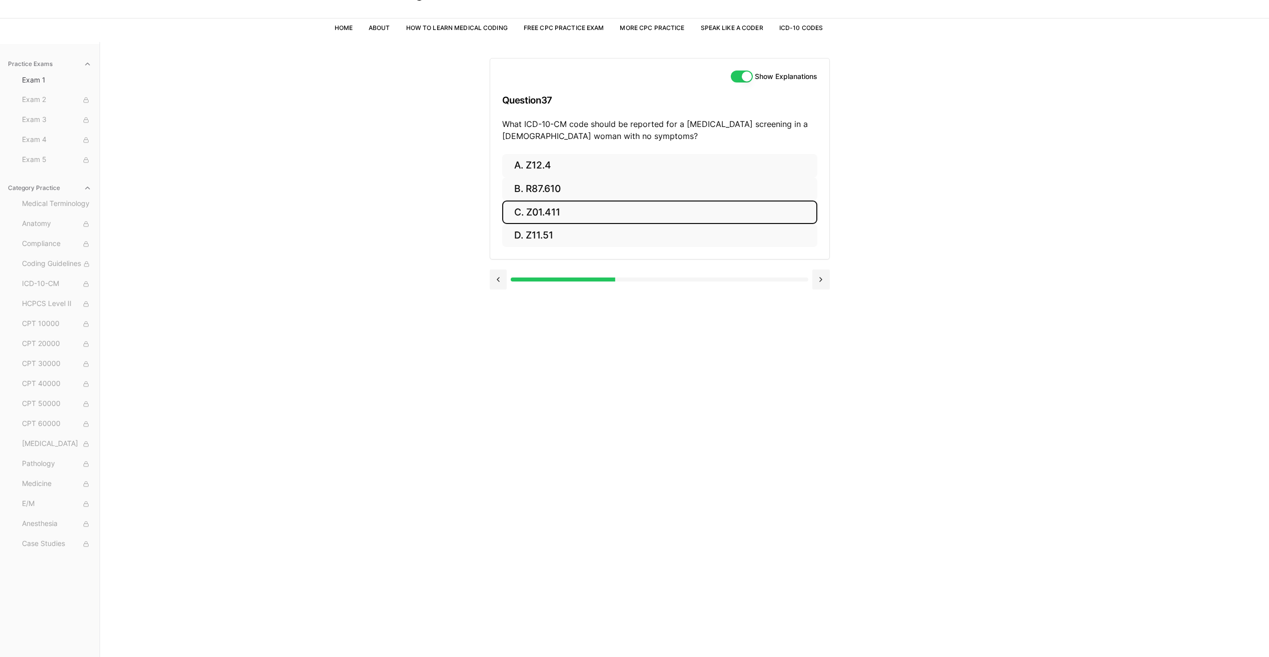
click at [561, 214] on button "C. Z01.411" at bounding box center [659, 213] width 315 height 24
click at [496, 358] on button at bounding box center [499, 368] width 18 height 20
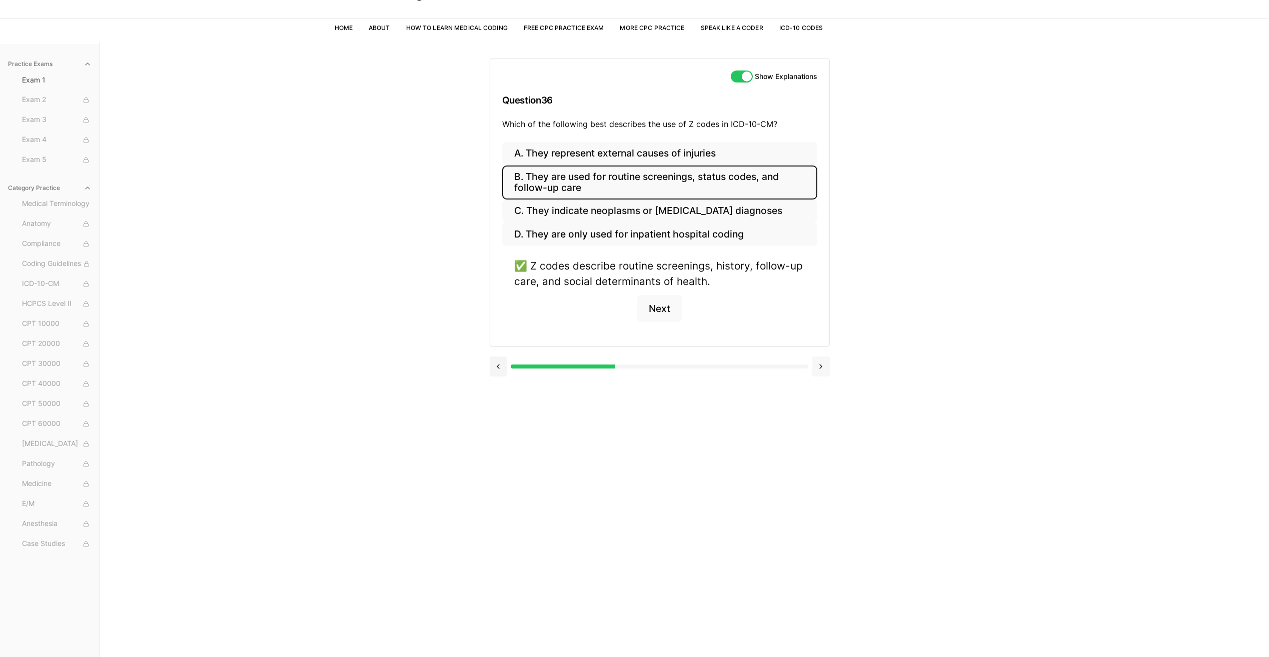
click at [823, 373] on button at bounding box center [821, 367] width 18 height 20
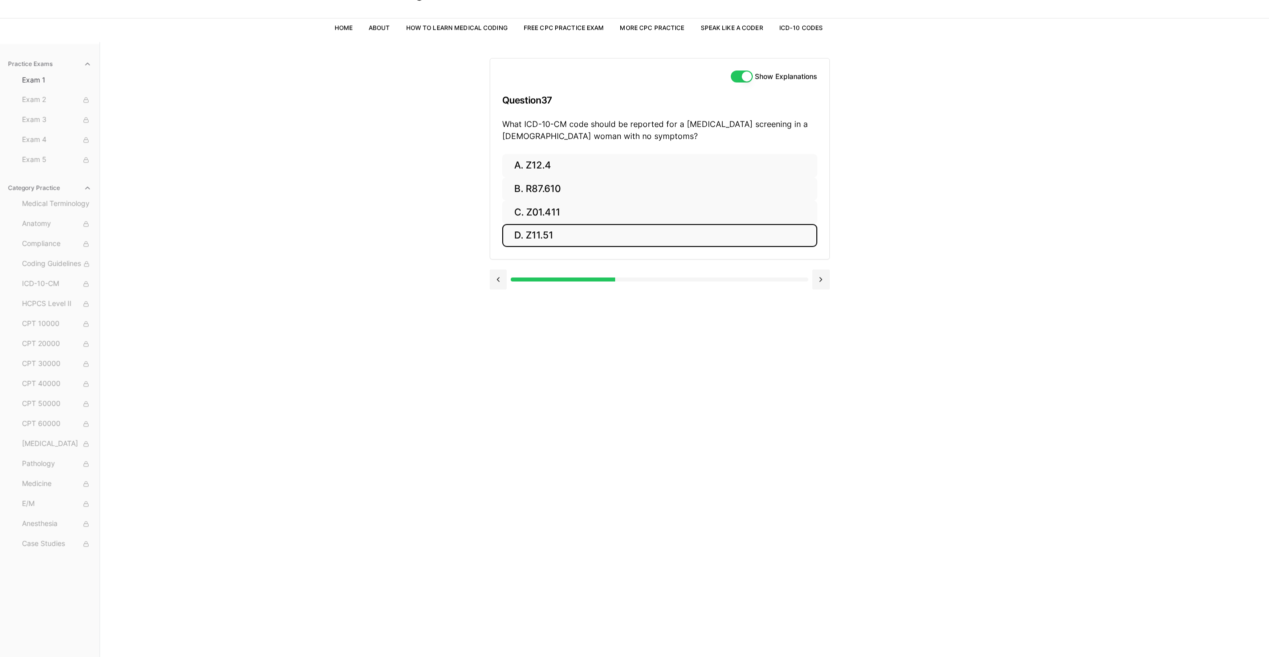
click at [628, 233] on button "D. Z11.51" at bounding box center [659, 236] width 315 height 24
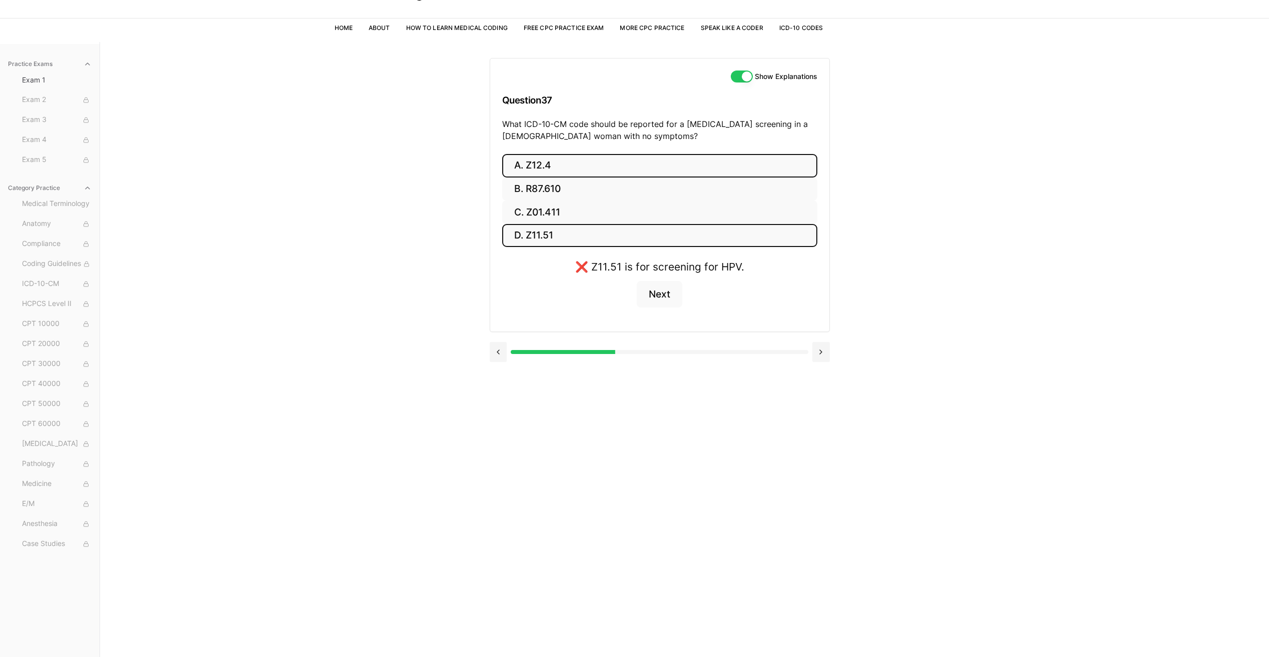
click at [601, 170] on button "A. Z12.4" at bounding box center [659, 166] width 315 height 24
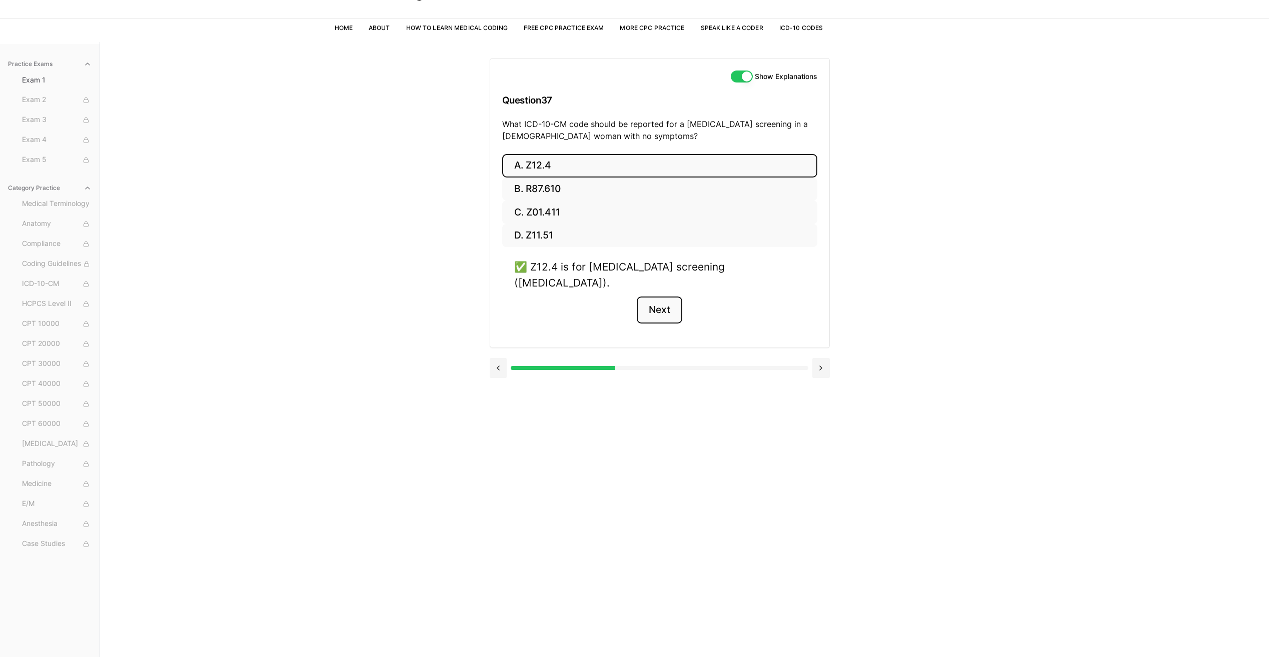
click at [662, 301] on button "Next" at bounding box center [660, 310] width 46 height 27
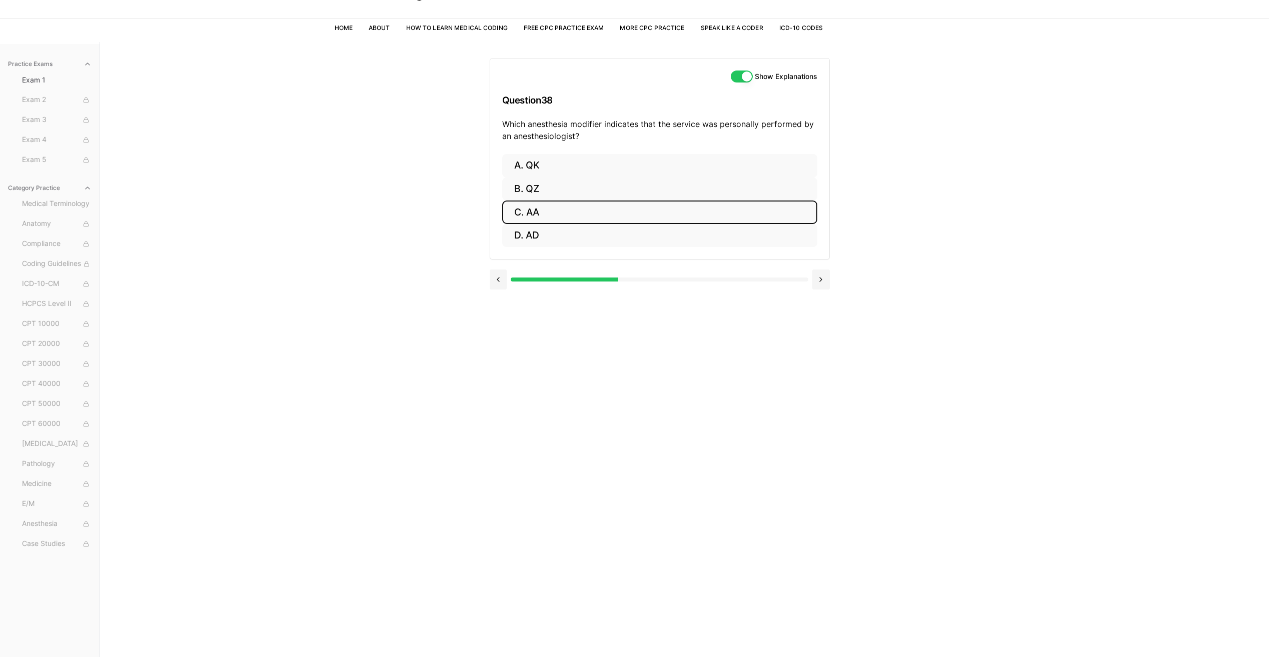
click at [581, 211] on button "C. AA" at bounding box center [659, 213] width 315 height 24
click at [660, 315] on button "Next" at bounding box center [660, 310] width 46 height 27
